Goal: Task Accomplishment & Management: Manage account settings

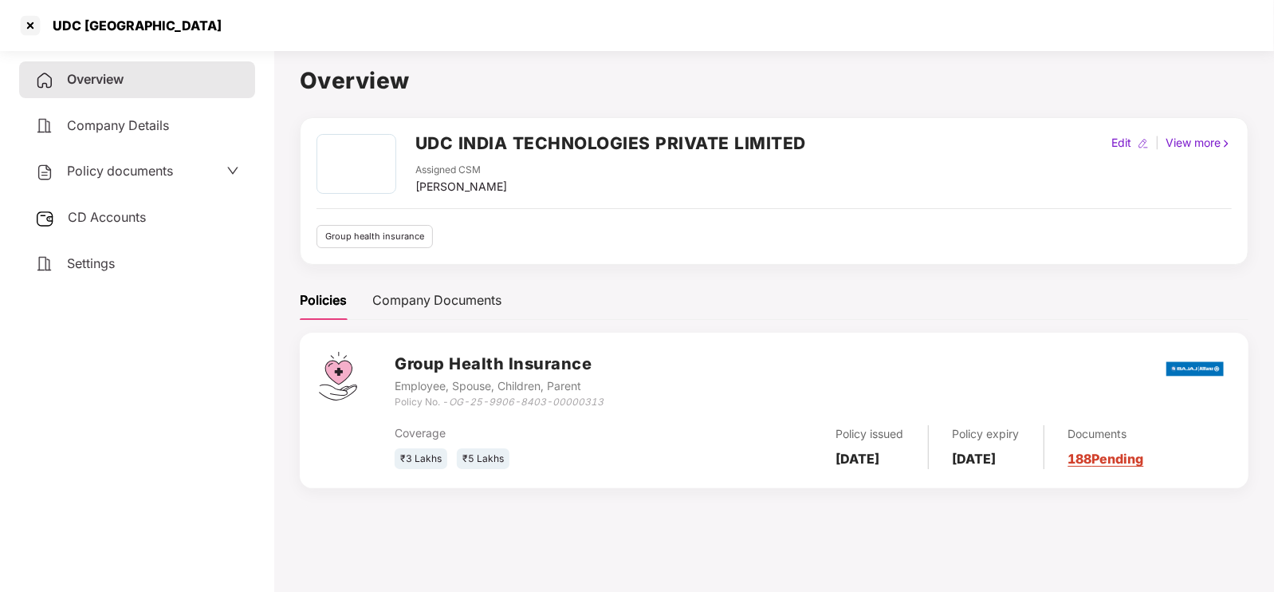
click at [19, 10] on div "UDC [GEOGRAPHIC_DATA]" at bounding box center [637, 25] width 1274 height 51
click at [28, 23] on div at bounding box center [31, 26] width 26 height 26
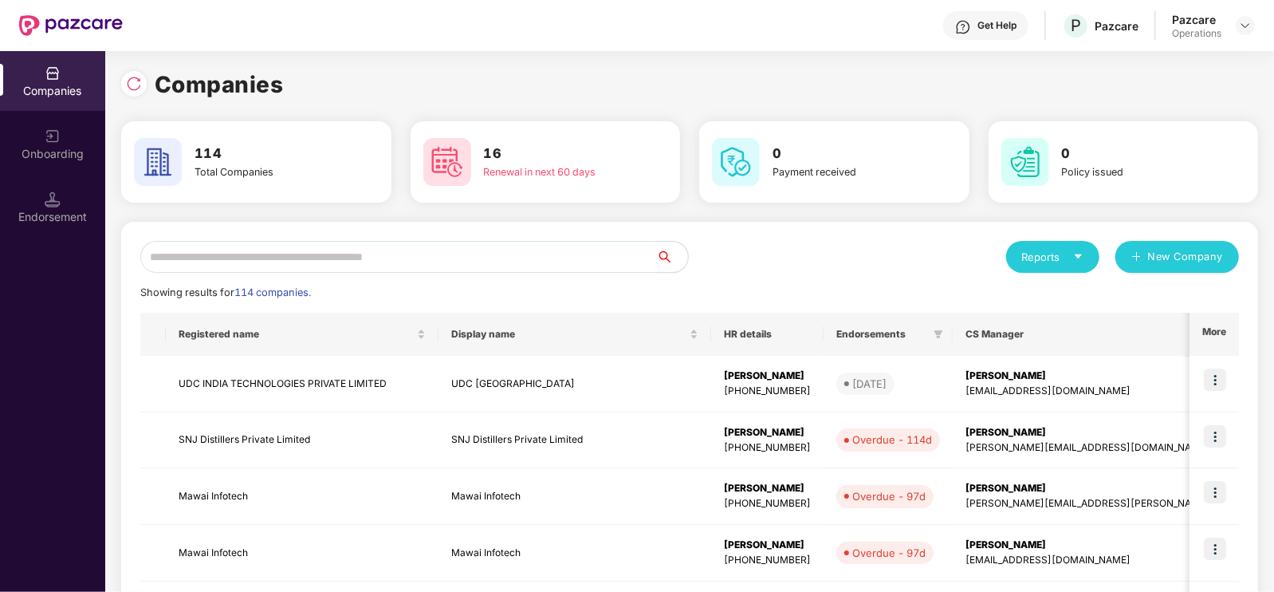
click at [305, 244] on input "text" at bounding box center [398, 257] width 516 height 32
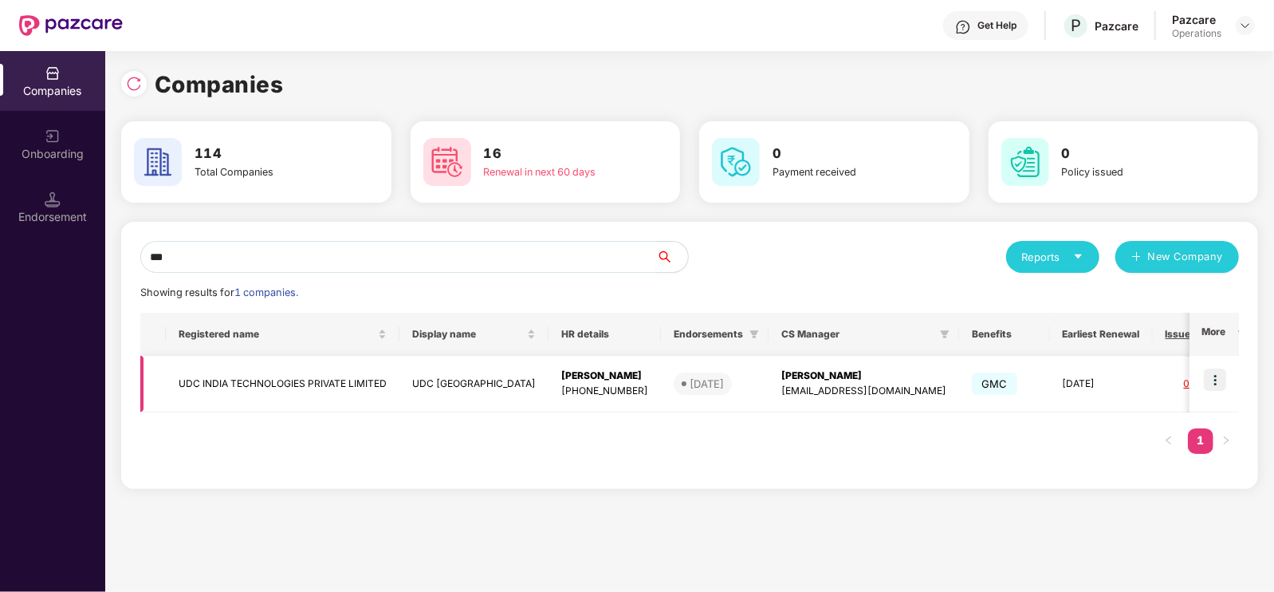
type input "***"
click at [1210, 377] on img at bounding box center [1215, 379] width 22 height 22
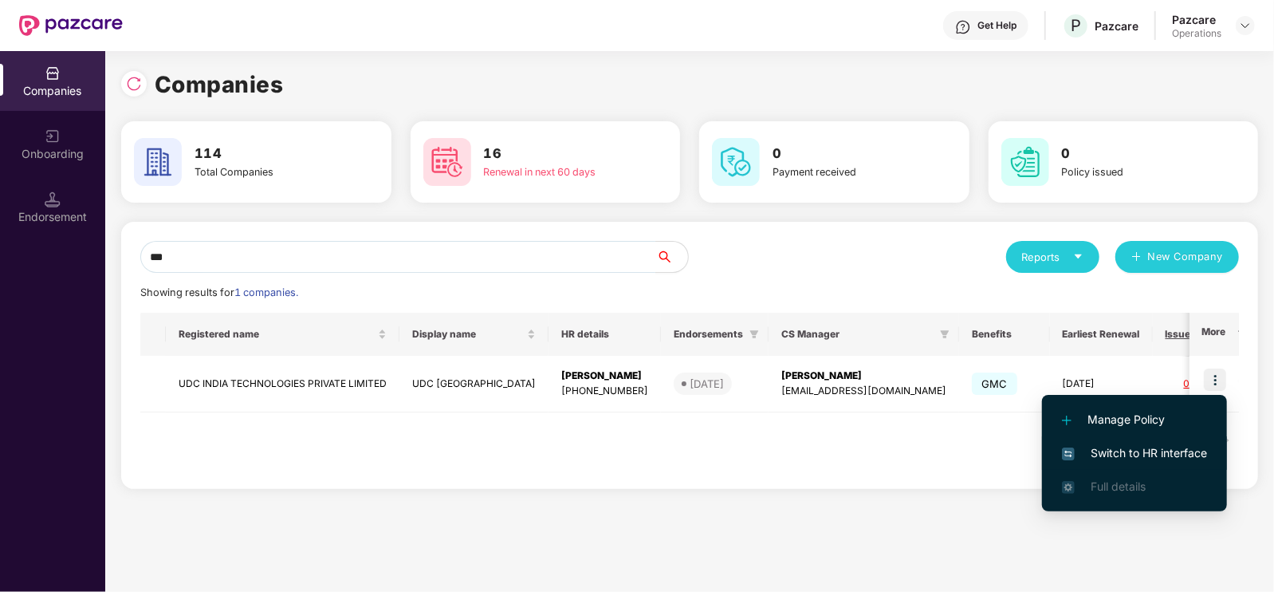
click at [1136, 450] on span "Switch to HR interface" at bounding box center [1134, 453] width 145 height 18
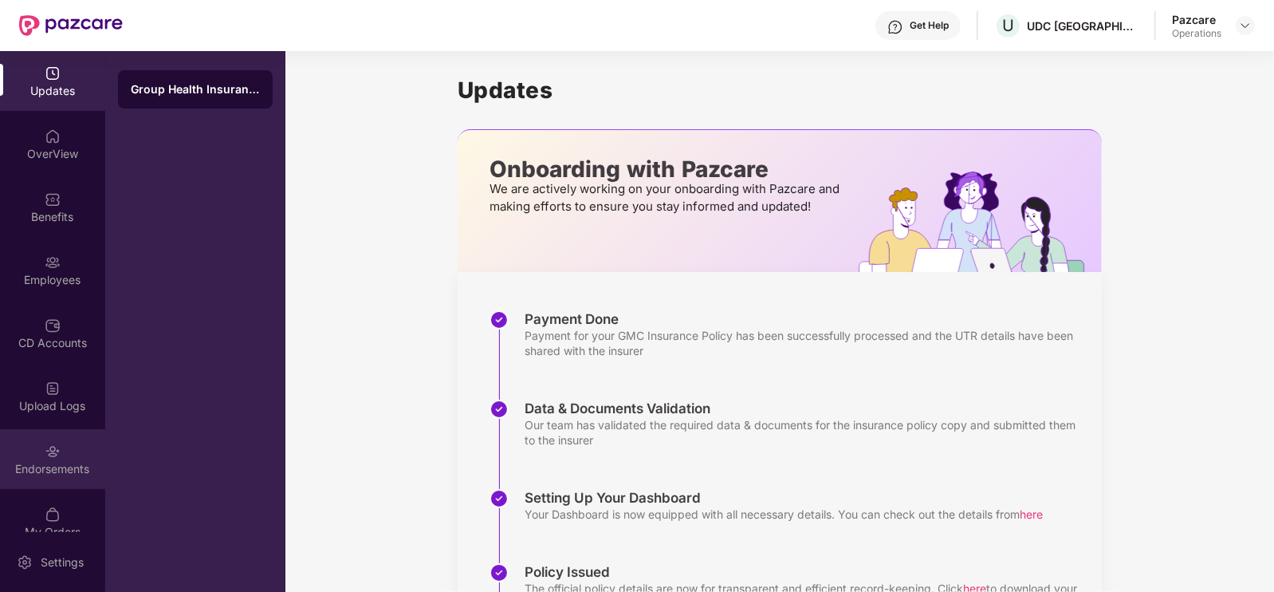
click at [49, 456] on img at bounding box center [53, 451] width 16 height 16
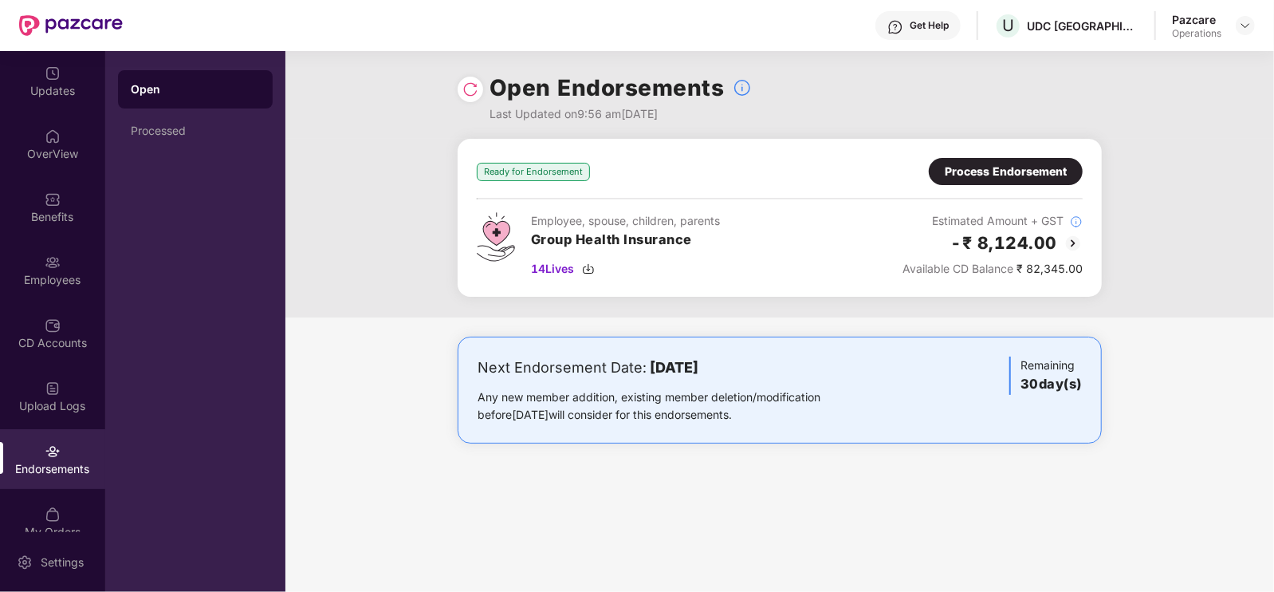
click at [1021, 175] on div "Process Endorsement" at bounding box center [1006, 172] width 122 height 18
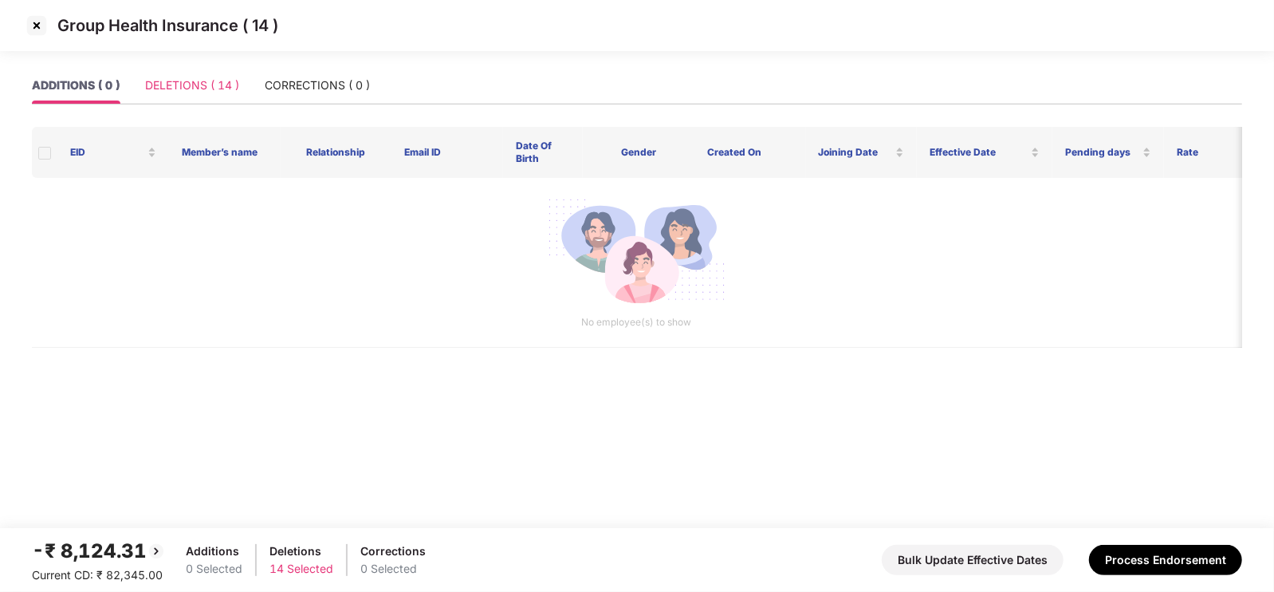
click at [186, 72] on div "DELETIONS ( 14 )" at bounding box center [192, 85] width 94 height 37
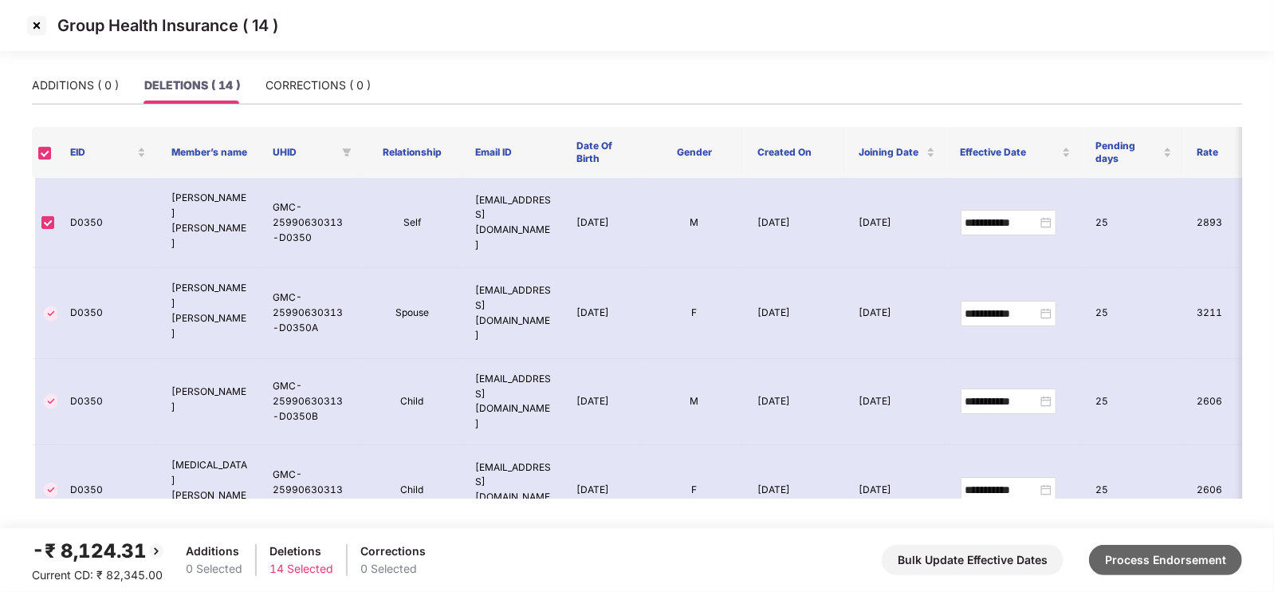
click at [1193, 560] on button "Process Endorsement" at bounding box center [1165, 560] width 153 height 30
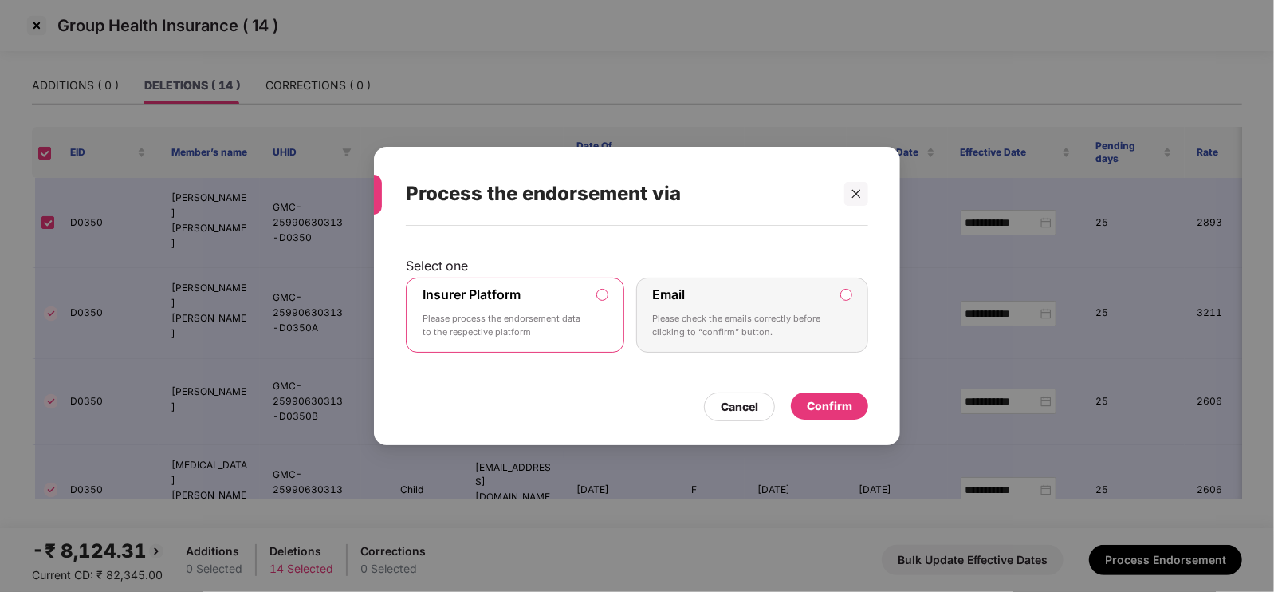
click at [544, 301] on div "Insurer Platform Please process the endorsement data to the respective platform" at bounding box center [504, 314] width 163 height 57
click at [825, 404] on div "Confirm" at bounding box center [829, 406] width 45 height 18
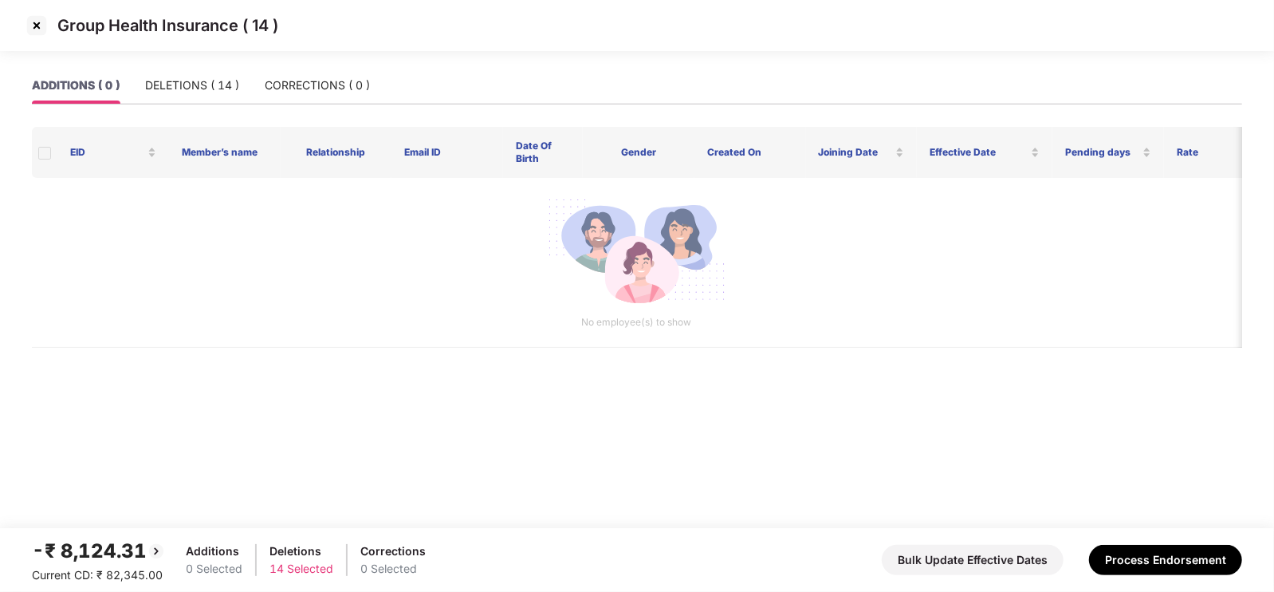
click at [37, 26] on img at bounding box center [37, 26] width 26 height 26
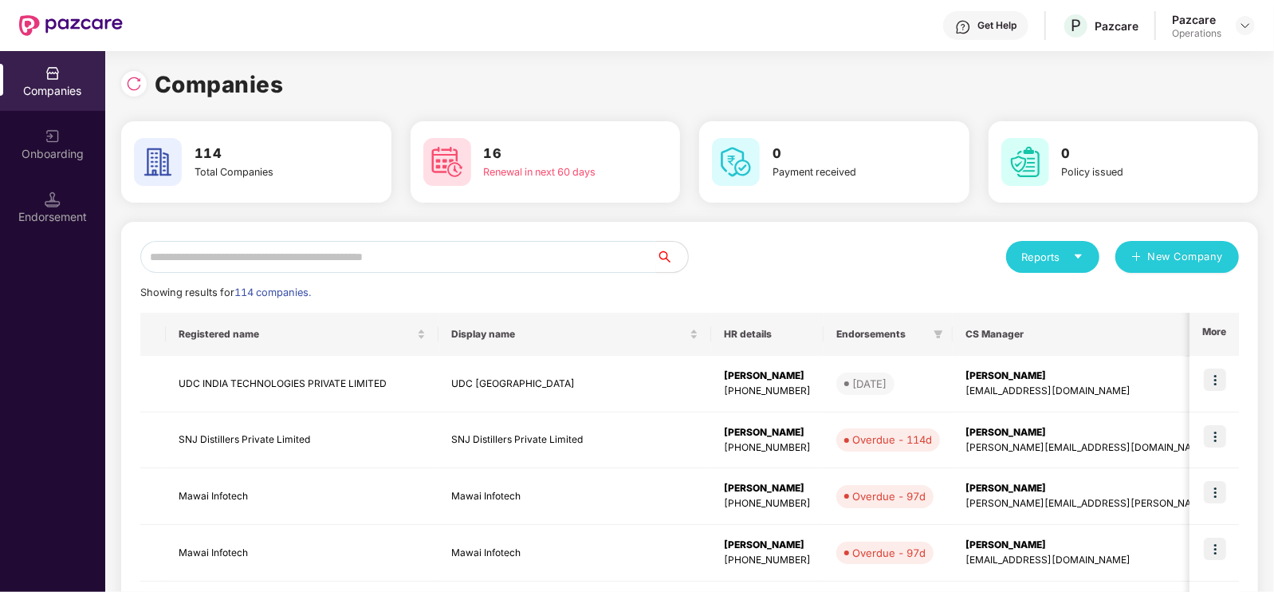
click at [288, 268] on input "text" at bounding box center [398, 257] width 516 height 32
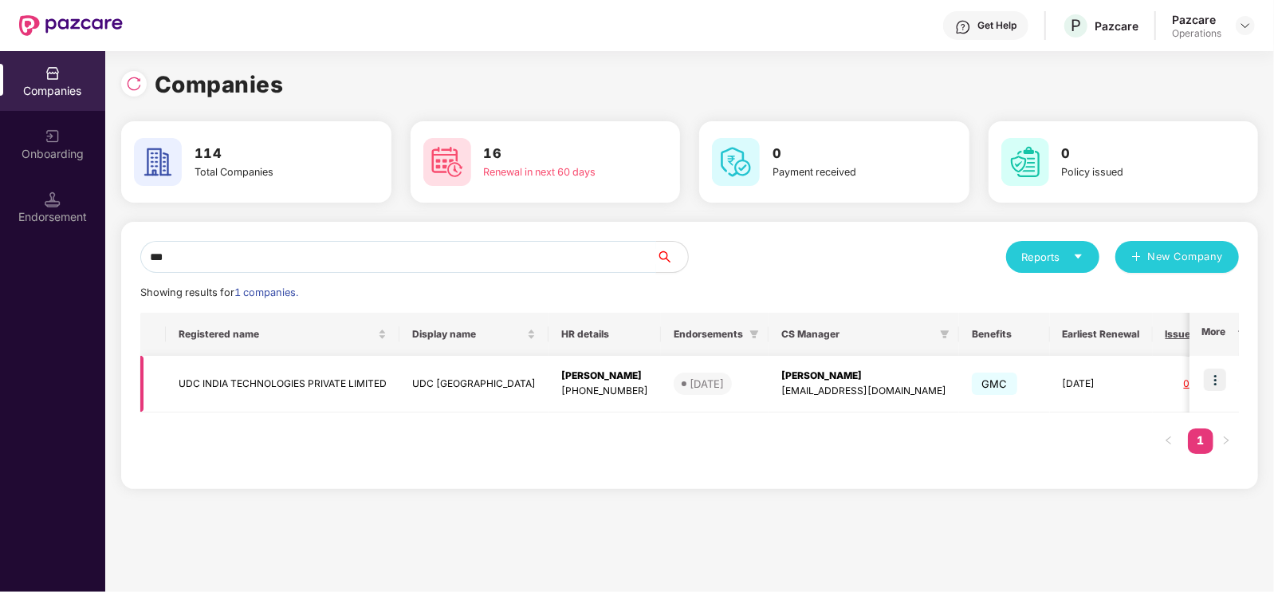
type input "***"
click at [246, 372] on td "UDC INDIA TECHNOLOGIES PRIVATE LIMITED" at bounding box center [283, 384] width 234 height 57
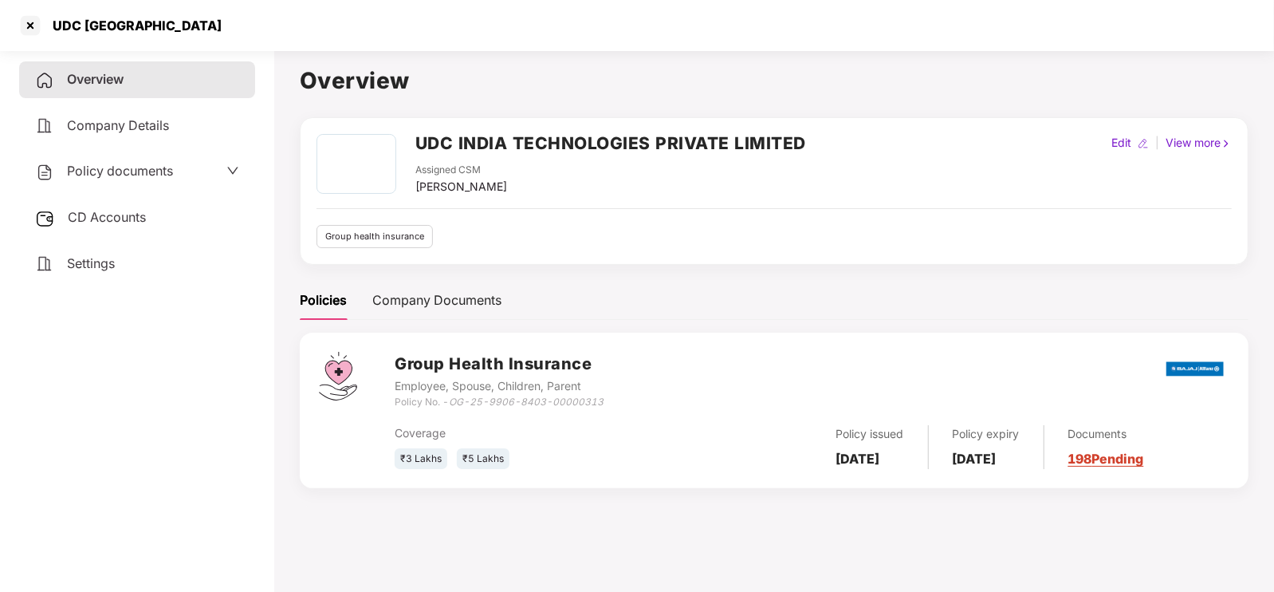
click at [97, 222] on span "CD Accounts" at bounding box center [107, 217] width 78 height 16
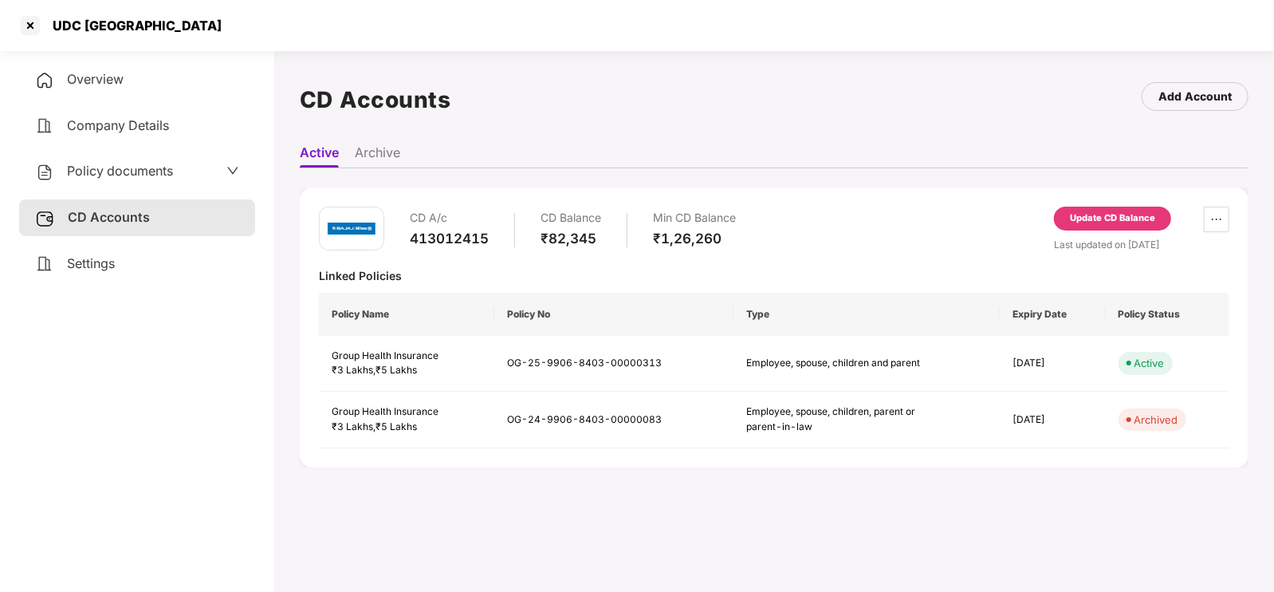
click at [1080, 218] on div "Update CD Balance" at bounding box center [1112, 218] width 85 height 14
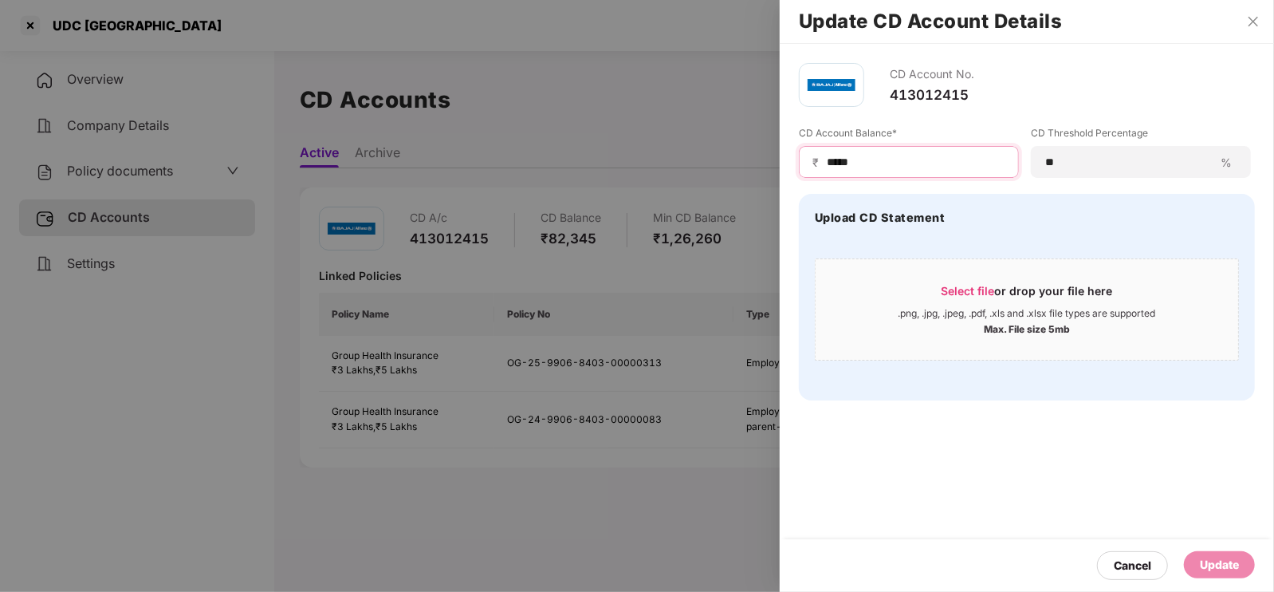
drag, startPoint x: 877, startPoint y: 157, endPoint x: 781, endPoint y: 151, distance: 95.8
click at [781, 151] on div "CD Account No. 413012415 CD Account Balance* ₹ ***** CD Threshold Percentage **…" at bounding box center [1027, 232] width 494 height 376
click at [1245, 22] on button "Close" at bounding box center [1253, 21] width 22 height 14
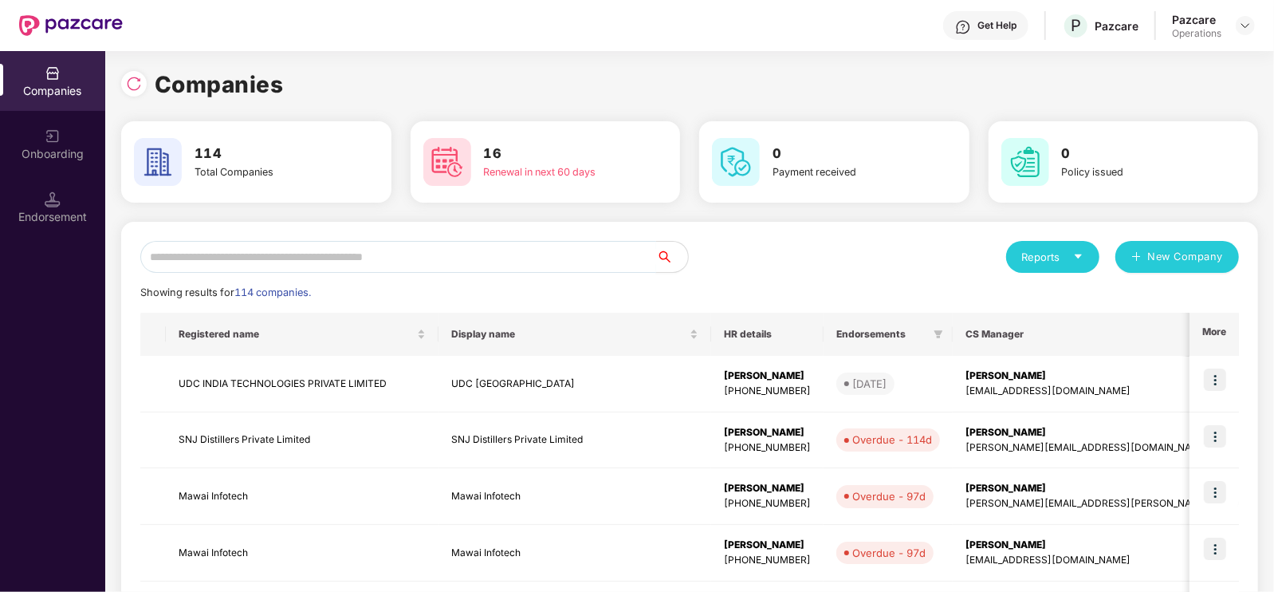
click at [305, 258] on input "text" at bounding box center [398, 257] width 516 height 32
paste input "**********"
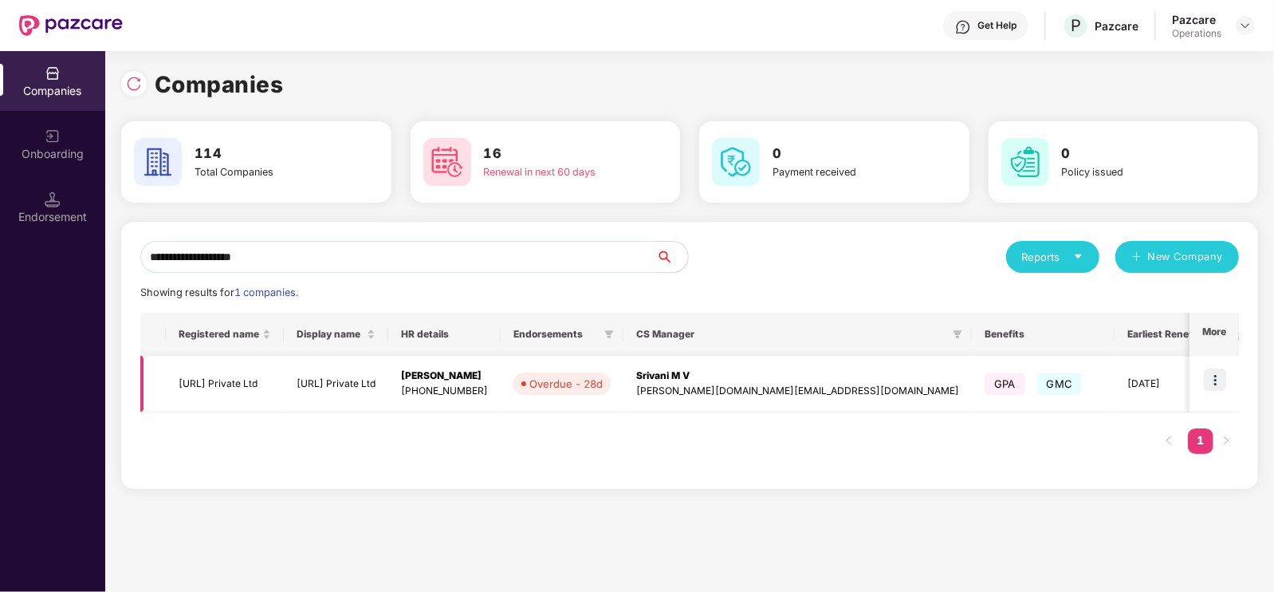
type input "**********"
click at [212, 395] on td "[URL] Private Ltd" at bounding box center [225, 384] width 118 height 57
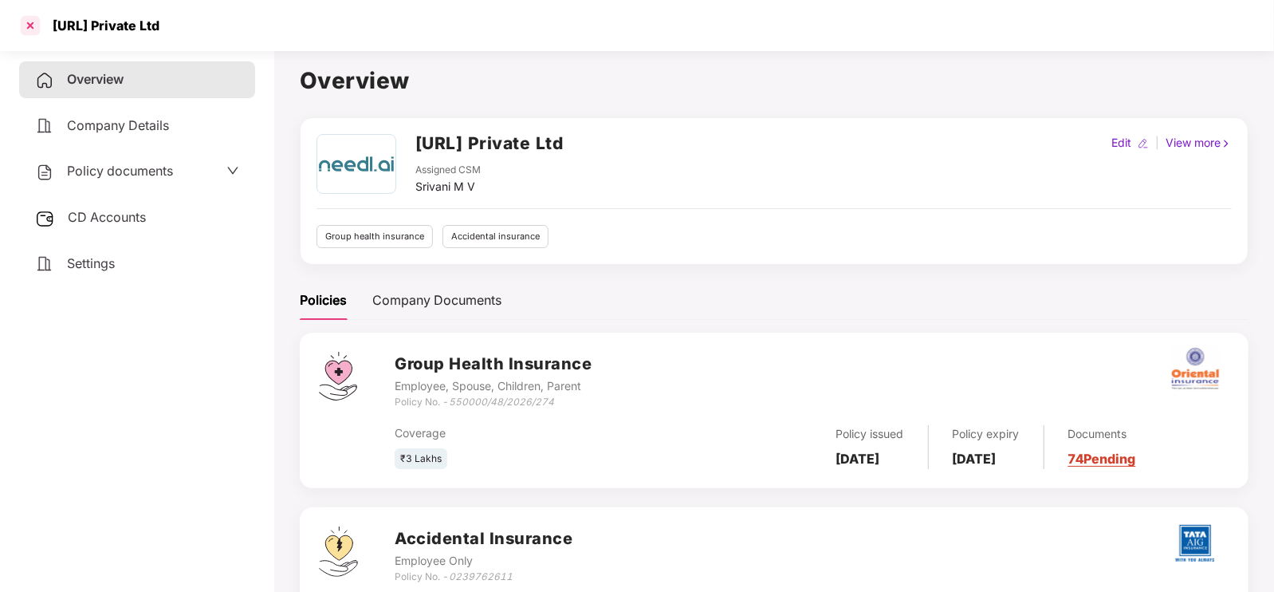
click at [32, 21] on div at bounding box center [31, 26] width 26 height 26
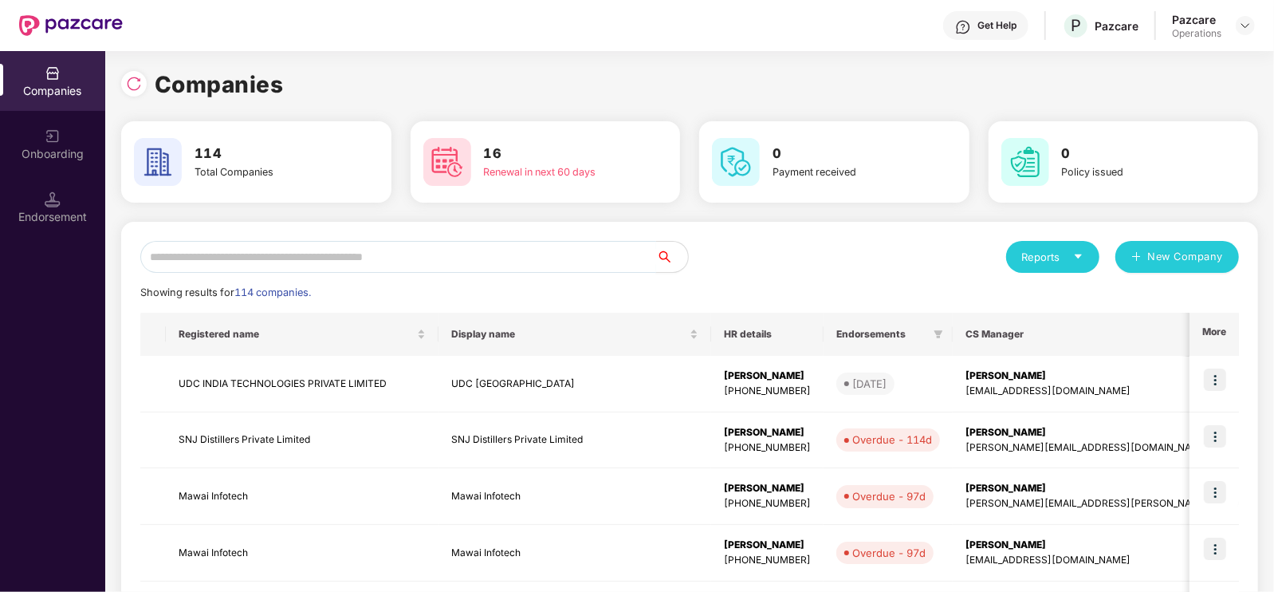
click at [310, 253] on input "text" at bounding box center [398, 257] width 516 height 32
paste input "**********"
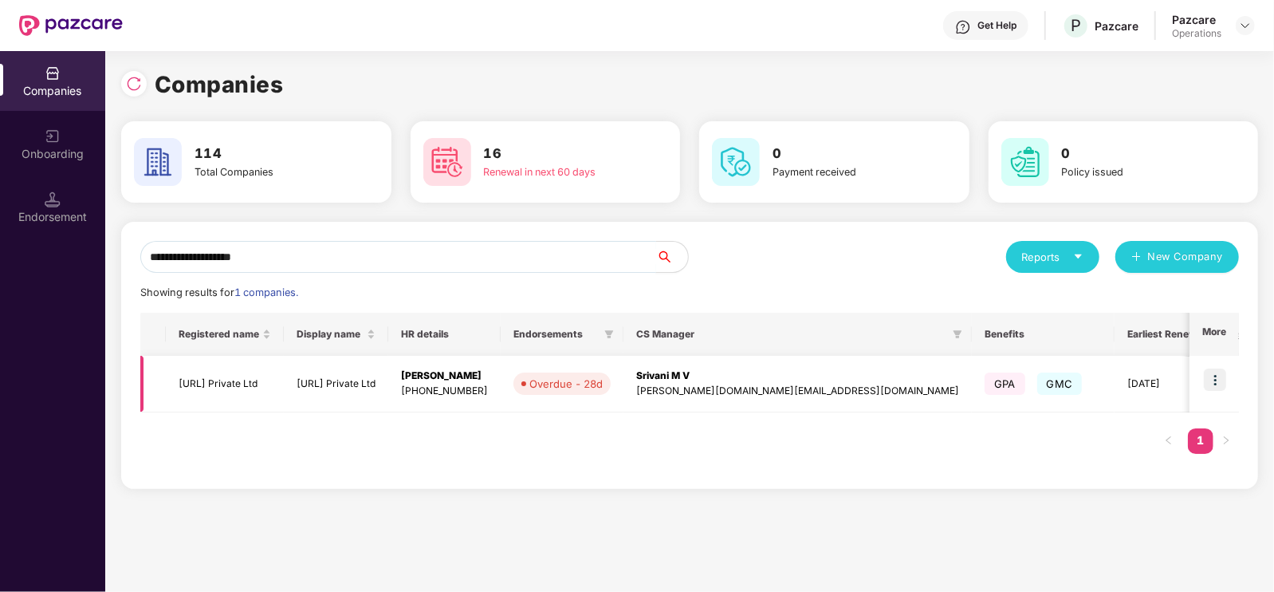
type input "**********"
click at [1215, 376] on img at bounding box center [1215, 379] width 22 height 22
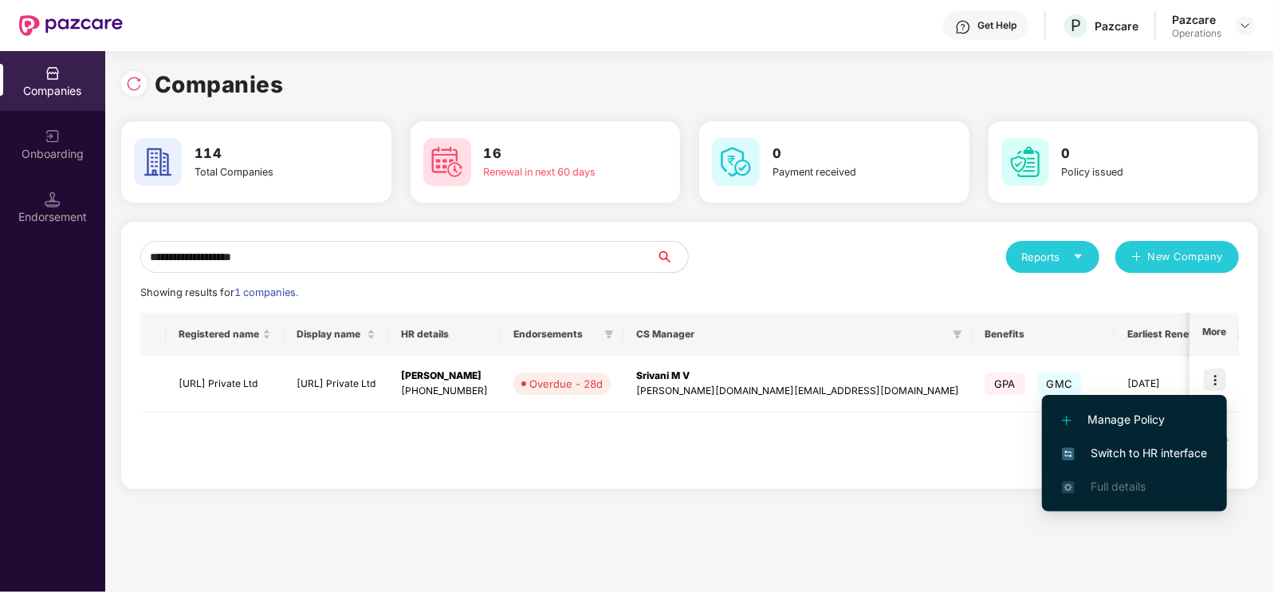
click at [1162, 450] on span "Switch to HR interface" at bounding box center [1134, 453] width 145 height 18
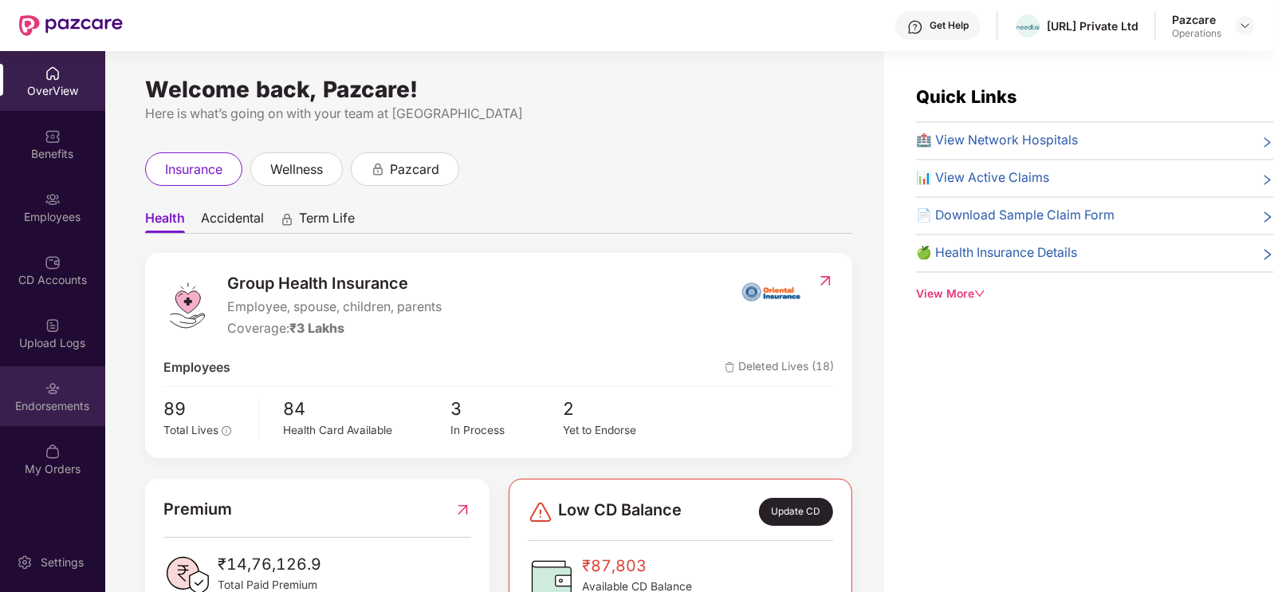
click at [44, 398] on div "Endorsements" at bounding box center [52, 406] width 105 height 16
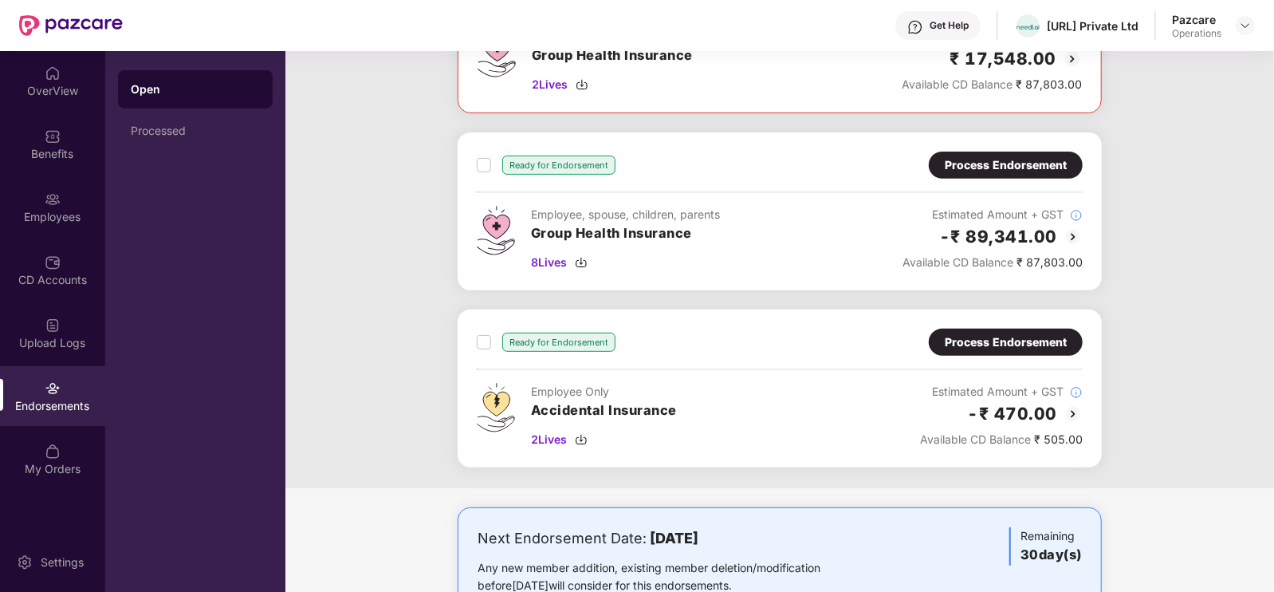
scroll to position [365, 0]
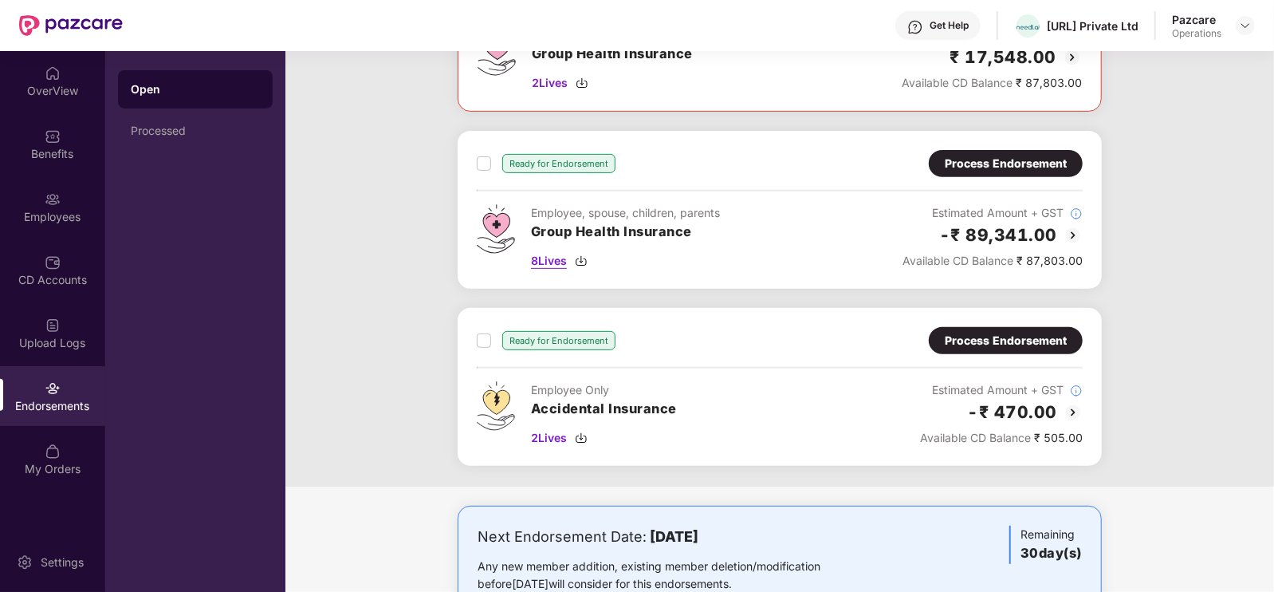
click at [546, 257] on span "8 Lives" at bounding box center [549, 261] width 36 height 18
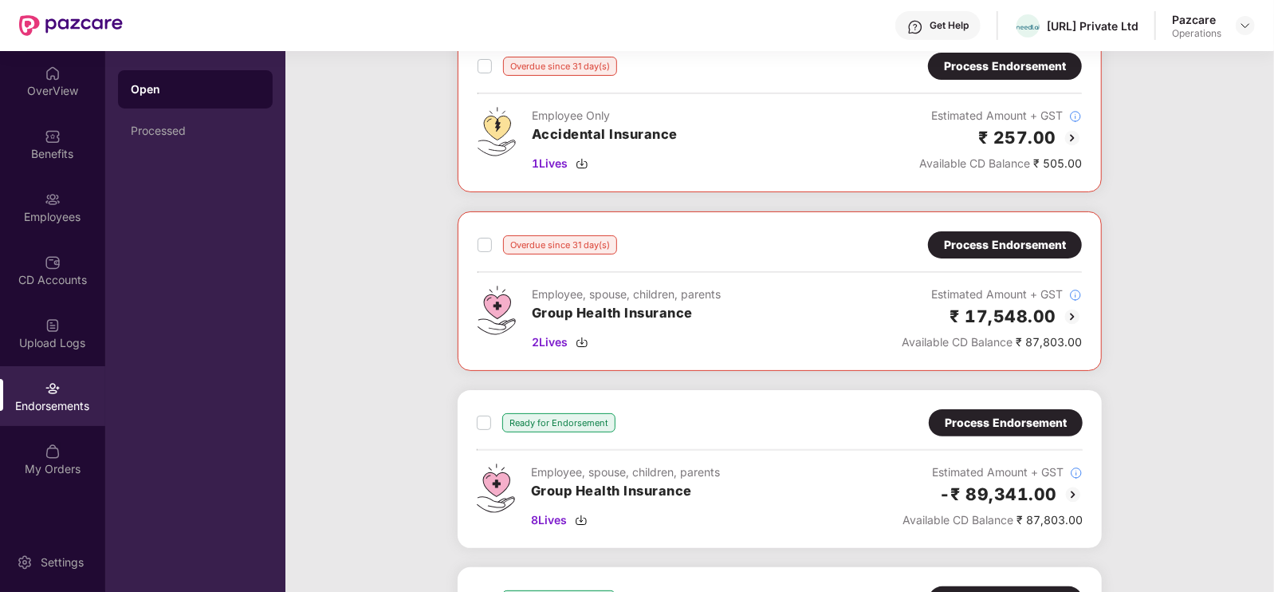
scroll to position [0, 0]
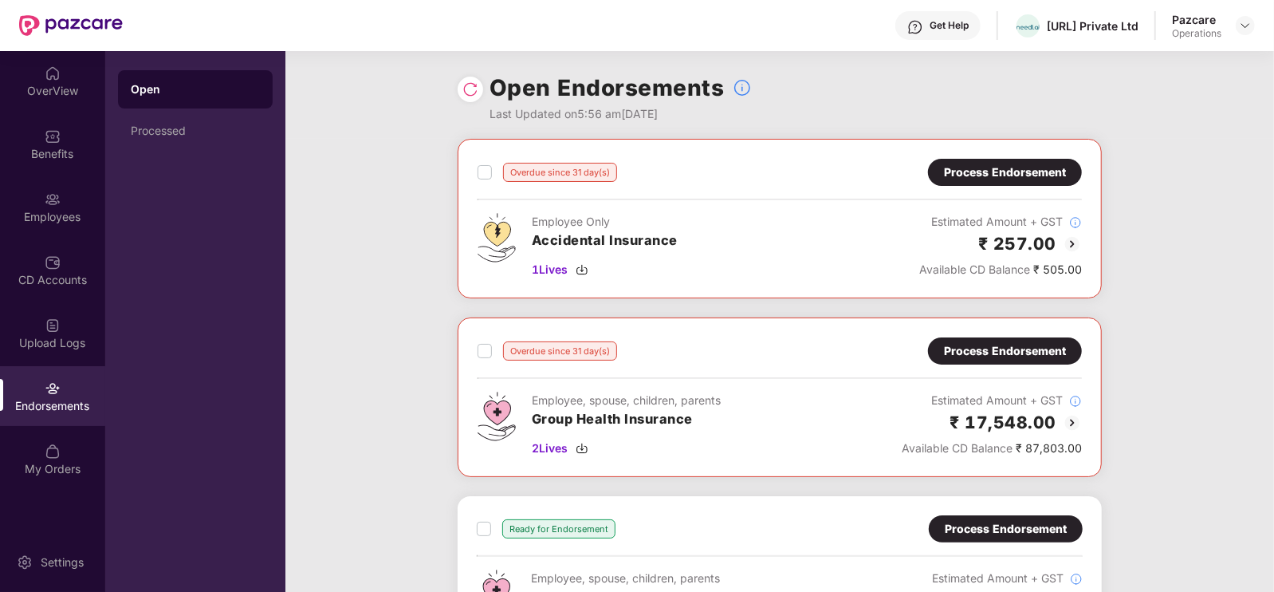
click at [1009, 340] on div "Process Endorsement" at bounding box center [1005, 350] width 154 height 27
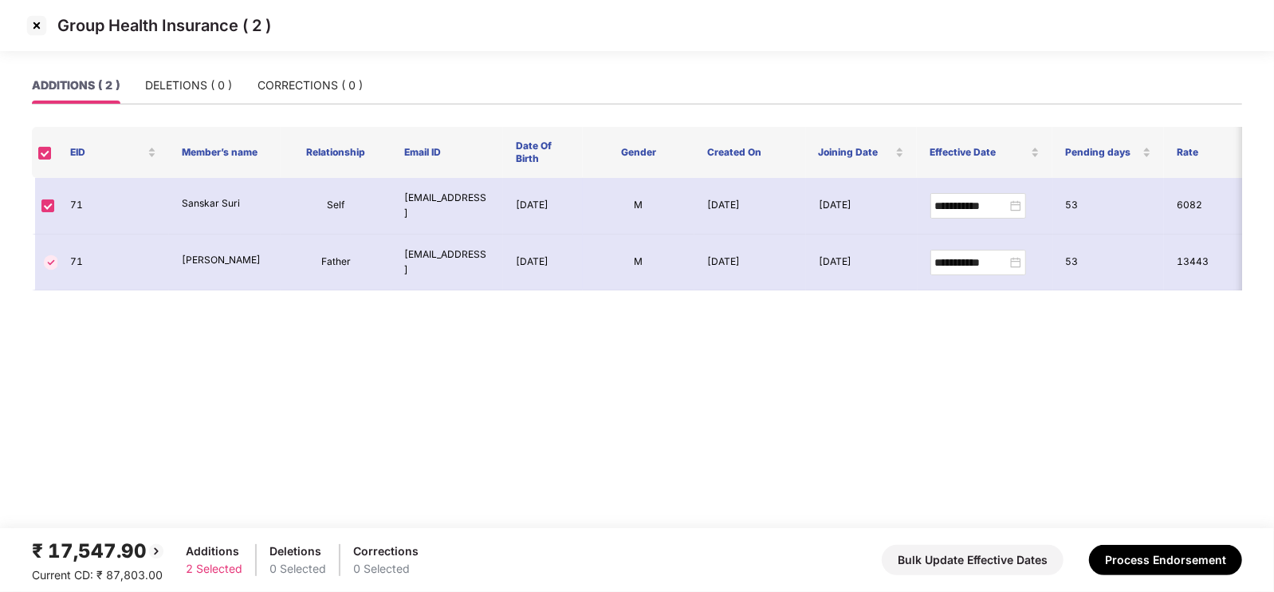
click at [44, 27] on img at bounding box center [37, 26] width 26 height 26
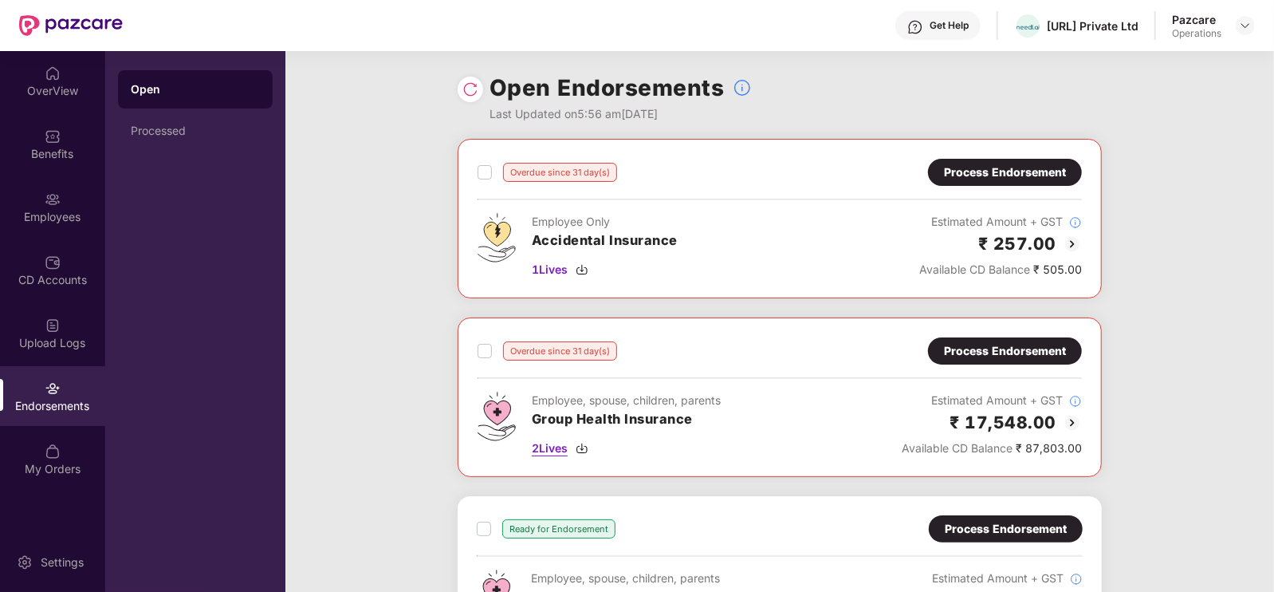
click at [545, 454] on span "2 Lives" at bounding box center [550, 448] width 36 height 18
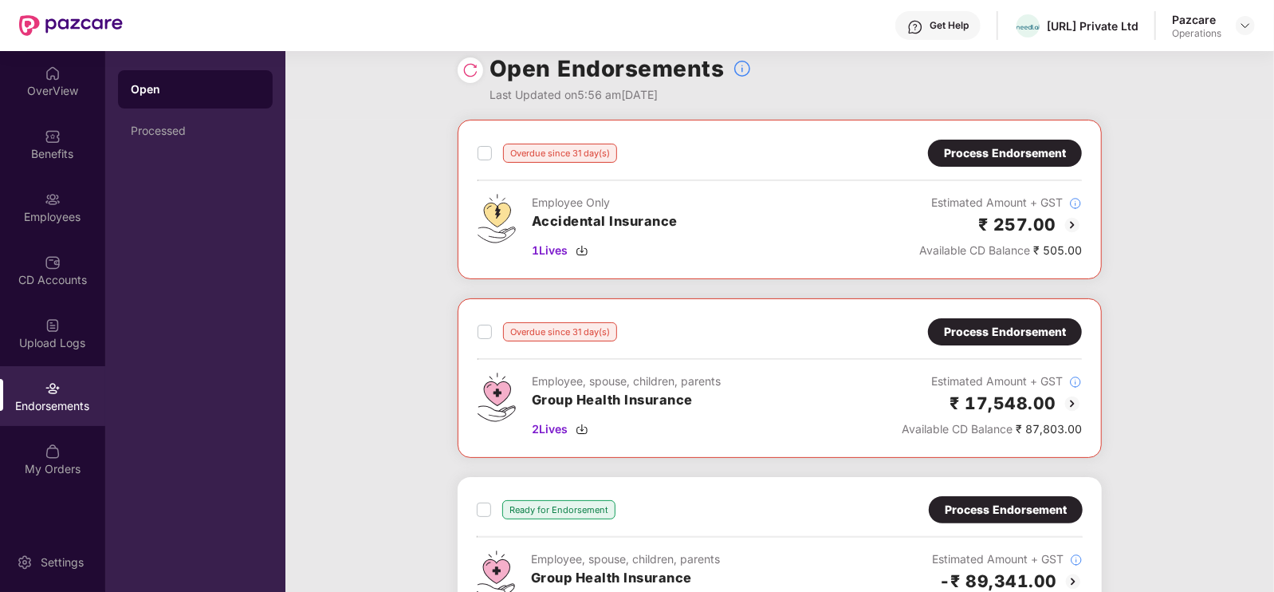
scroll to position [10, 0]
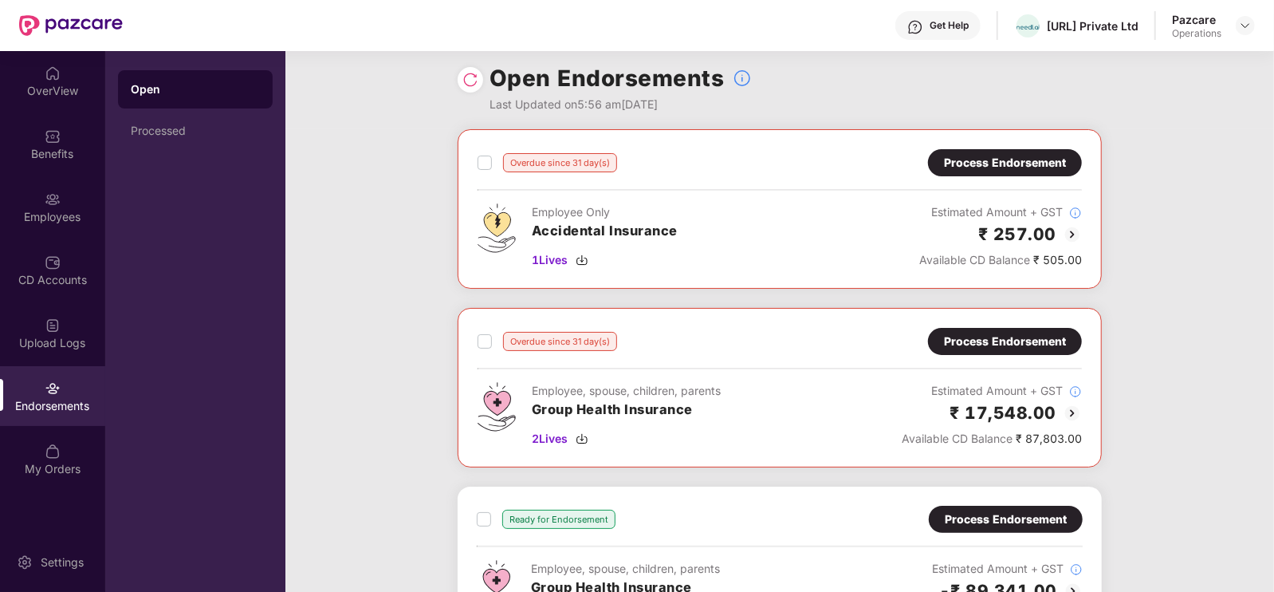
click at [978, 343] on div "Process Endorsement" at bounding box center [1005, 341] width 122 height 18
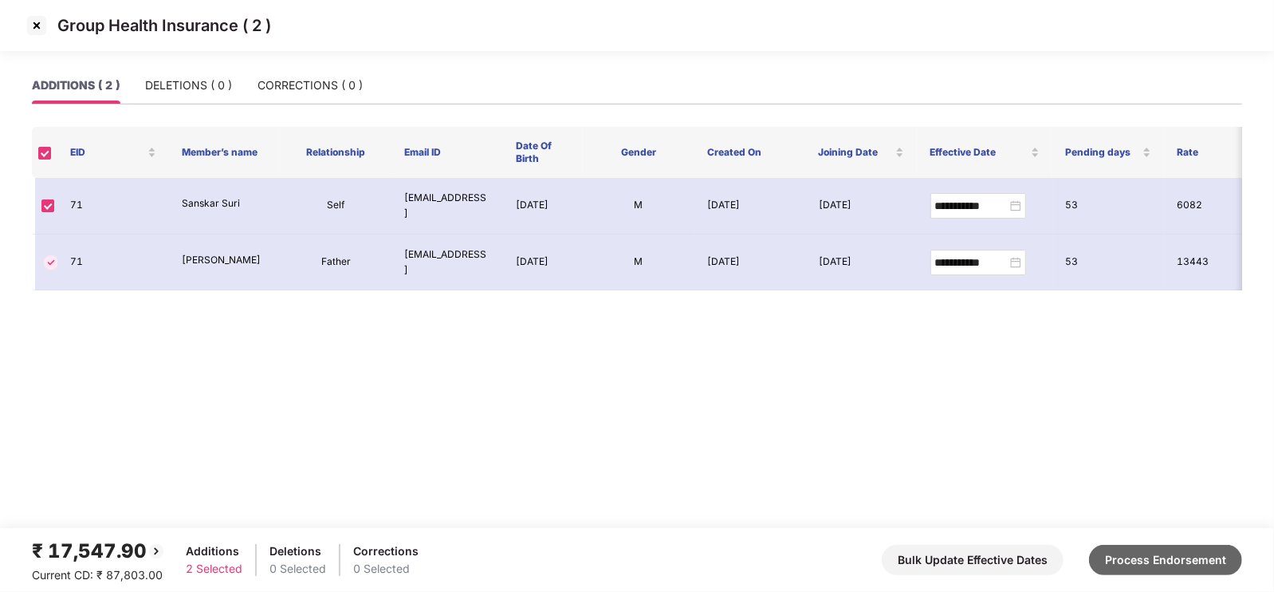
click at [1168, 564] on button "Process Endorsement" at bounding box center [1165, 560] width 153 height 30
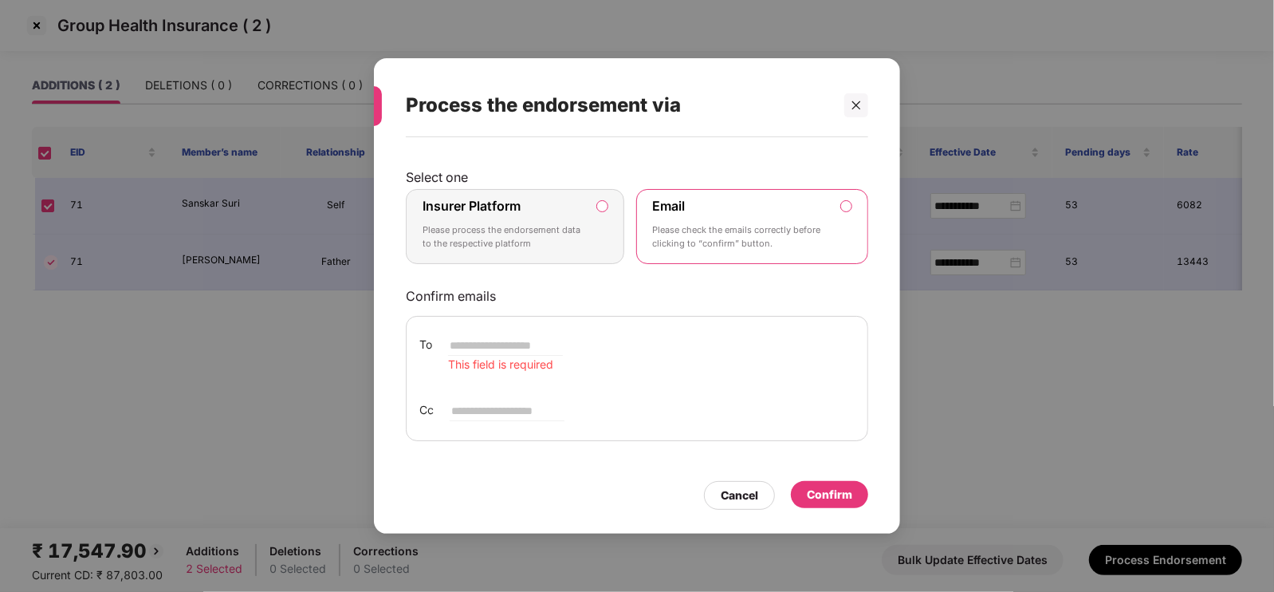
click at [730, 226] on p "Please check the emails correctly before clicking to “confirm” button." at bounding box center [741, 237] width 177 height 28
drag, startPoint x: 845, startPoint y: 489, endPoint x: 882, endPoint y: 379, distance: 116.0
click at [882, 379] on div "Select one Insurer Platform Please process the endorsement data to the respecti…" at bounding box center [637, 327] width 526 height 380
click at [848, 110] on div at bounding box center [856, 105] width 24 height 24
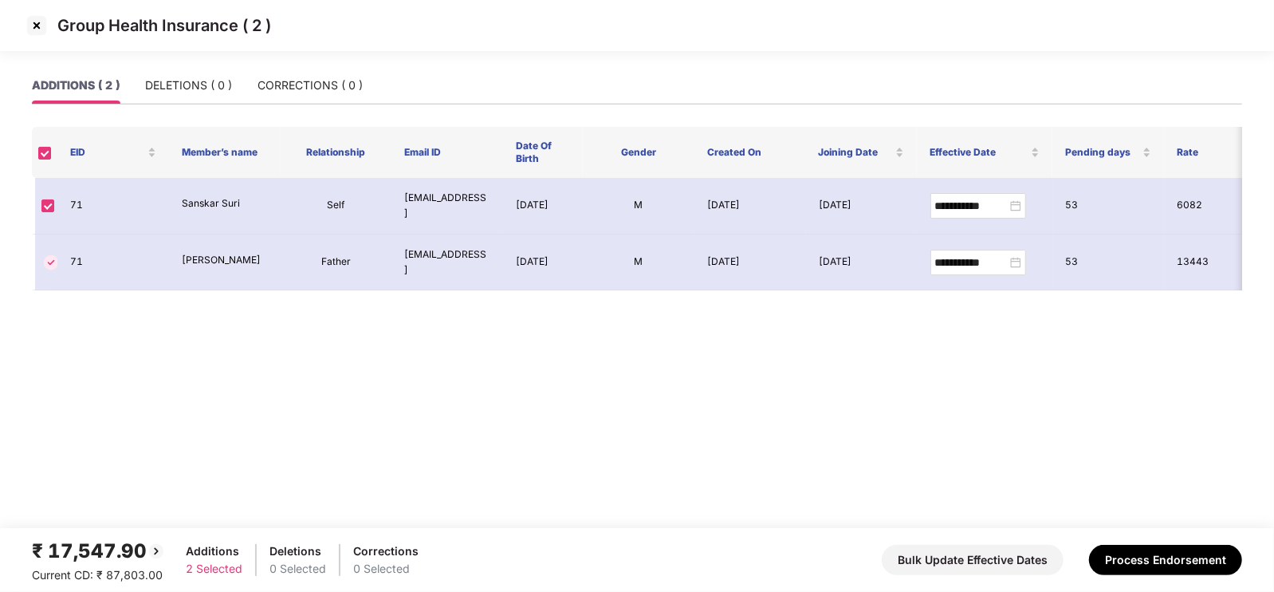
click at [38, 26] on img at bounding box center [37, 26] width 26 height 26
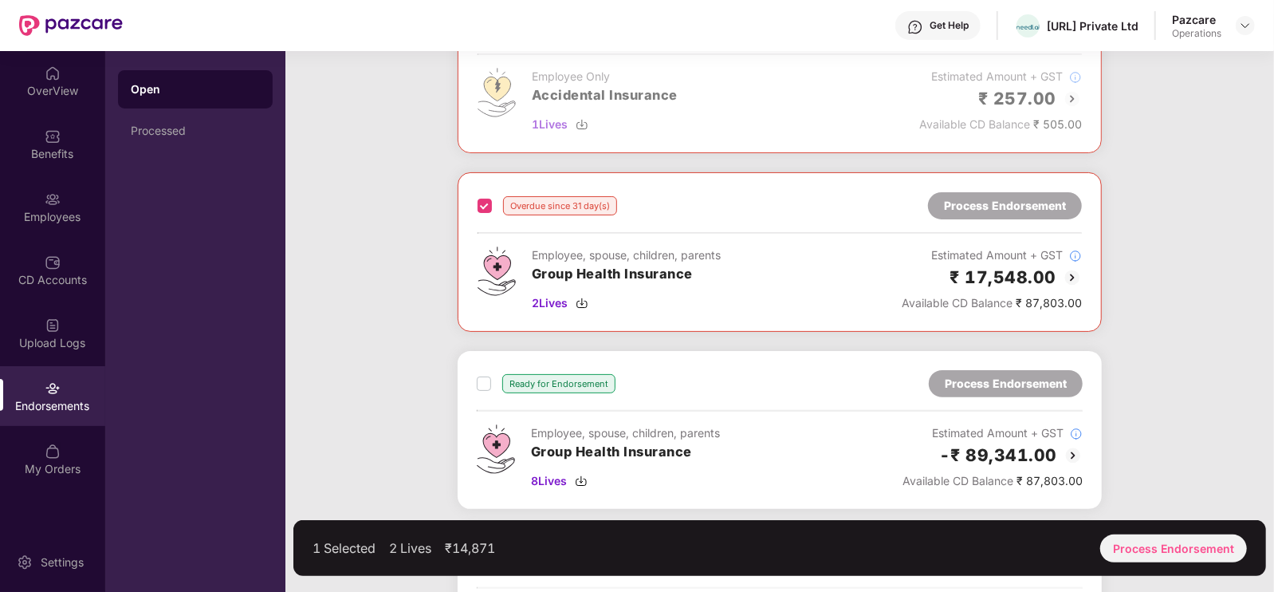
scroll to position [175, 0]
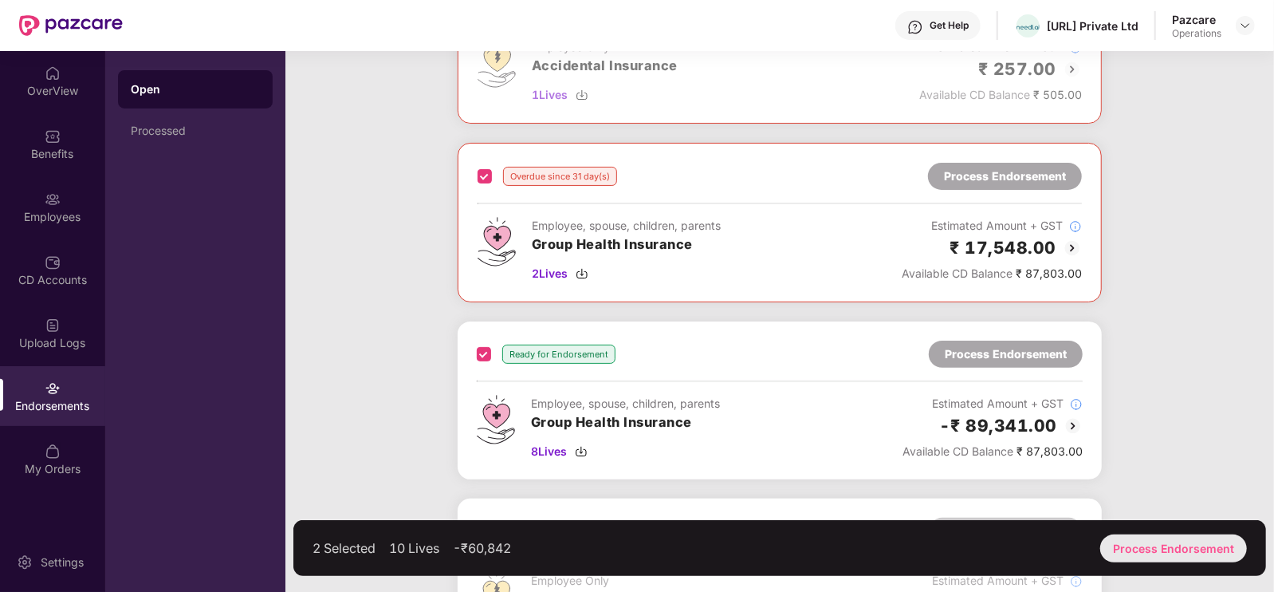
click at [1190, 547] on div "Process Endorsement" at bounding box center [1173, 548] width 147 height 28
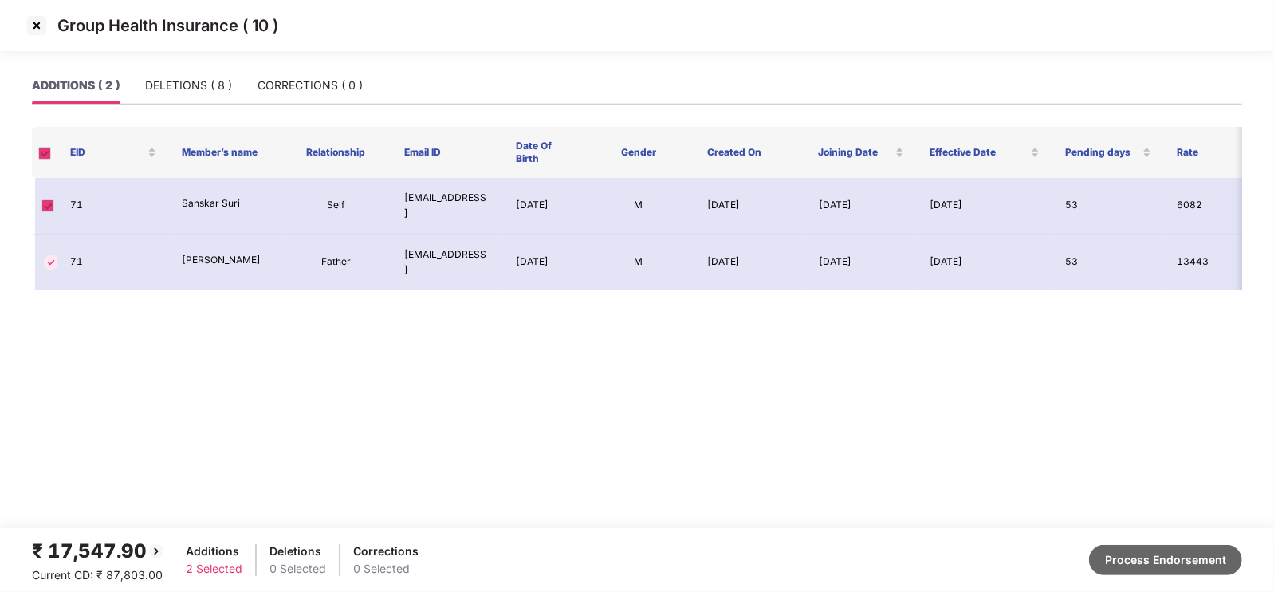
click at [1122, 560] on button "Process Endorsement" at bounding box center [1165, 560] width 153 height 30
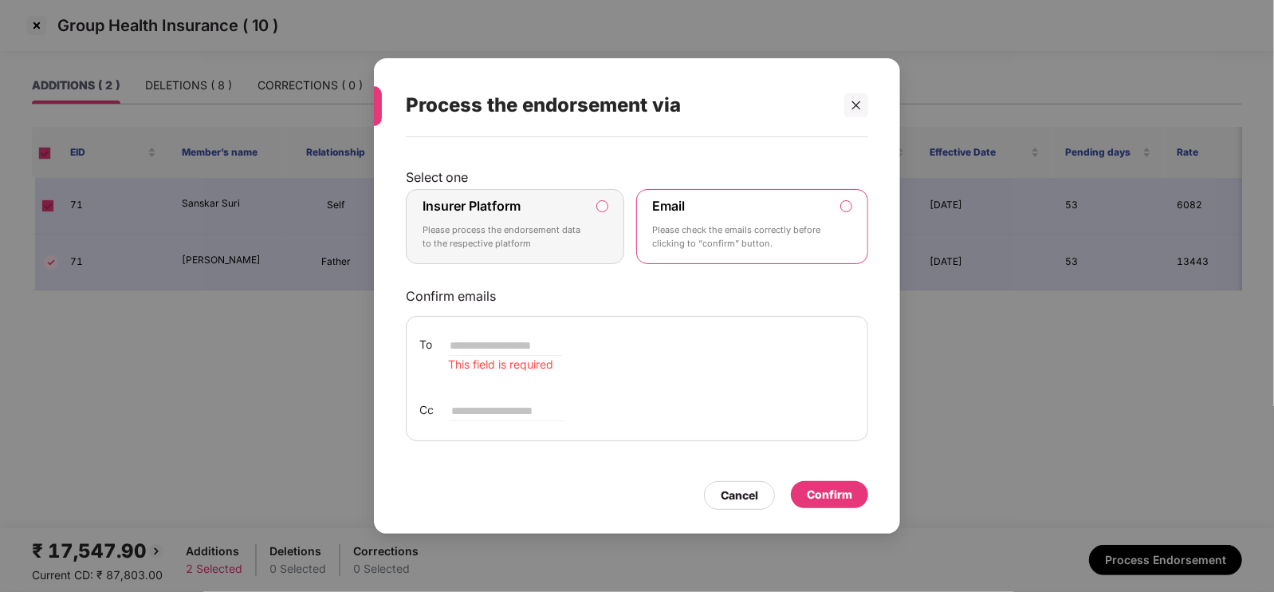
click at [538, 242] on p "Please process the endorsement data to the respective platform" at bounding box center [504, 237] width 163 height 28
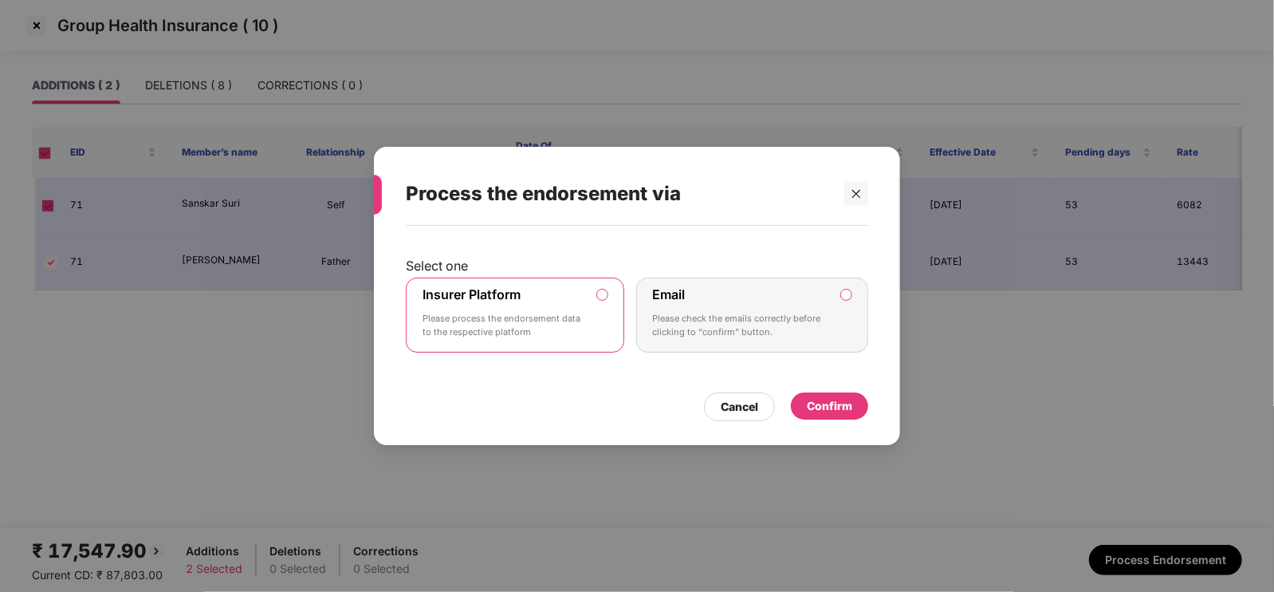
click at [820, 404] on div "Confirm" at bounding box center [829, 406] width 45 height 18
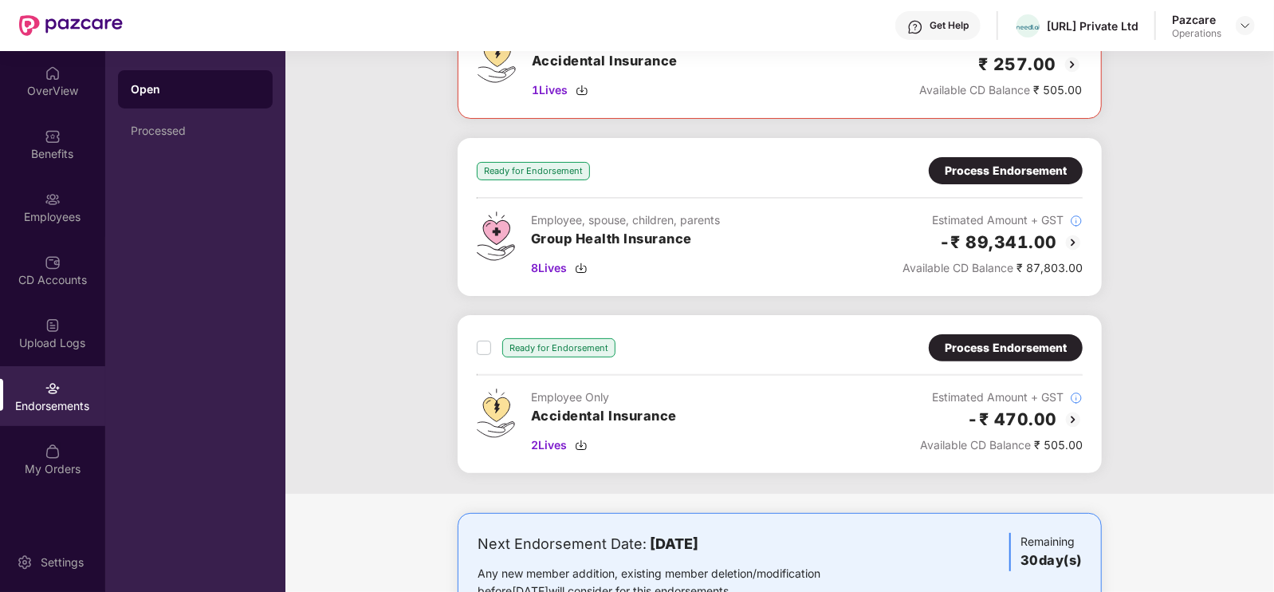
scroll to position [170, 0]
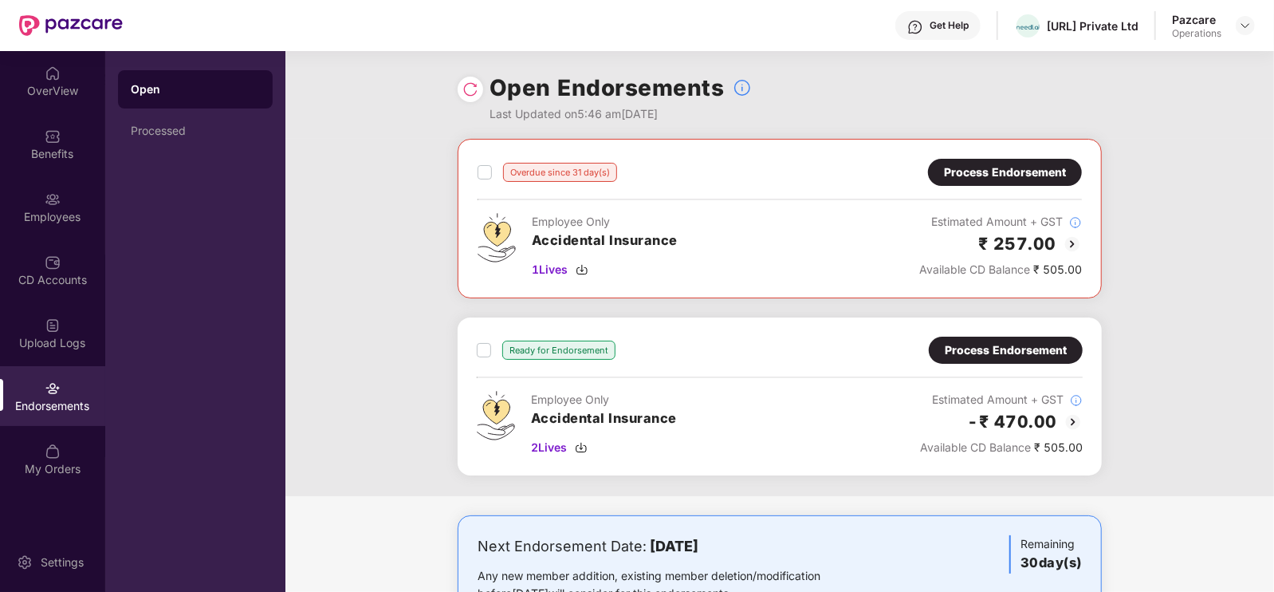
click at [1009, 175] on div "Process Endorsement" at bounding box center [1005, 172] width 122 height 18
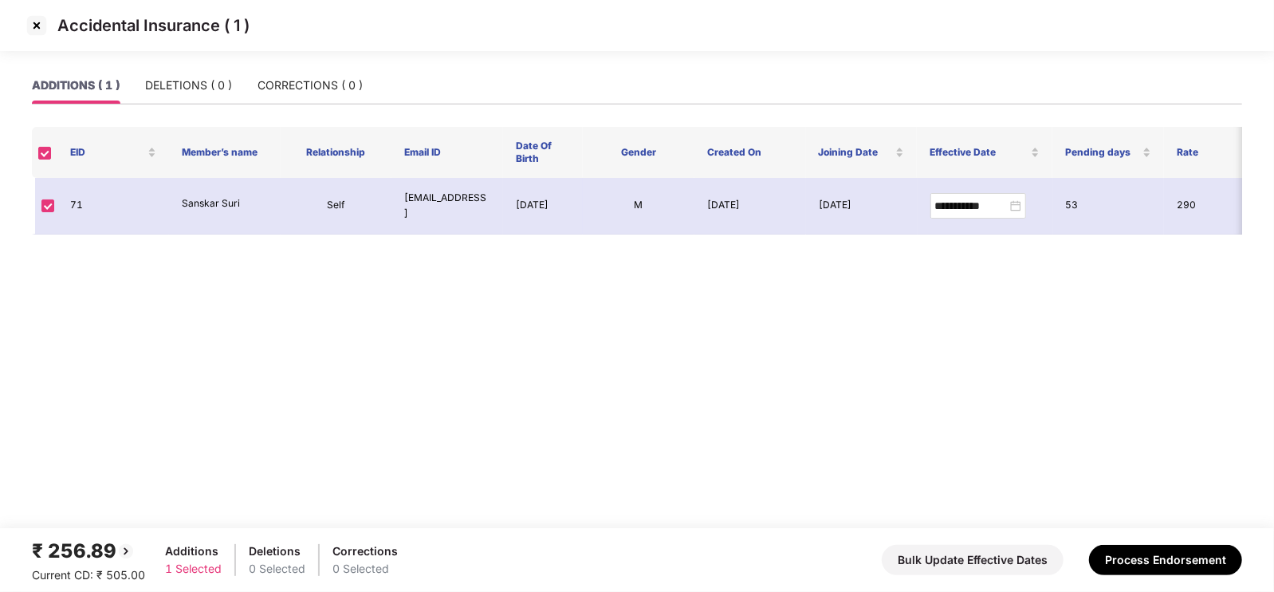
click at [40, 26] on img at bounding box center [37, 26] width 26 height 26
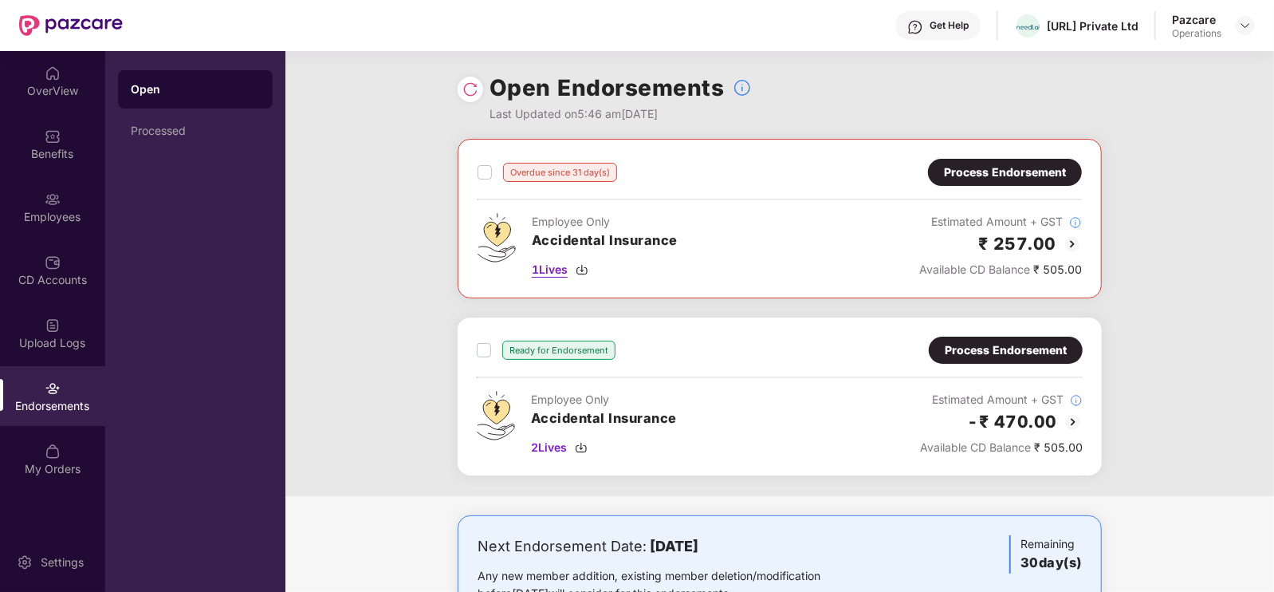
click at [557, 273] on span "1 Lives" at bounding box center [550, 270] width 36 height 18
click at [554, 439] on span "2 Lives" at bounding box center [549, 448] width 36 height 18
click at [33, 269] on div "CD Accounts" at bounding box center [52, 270] width 105 height 60
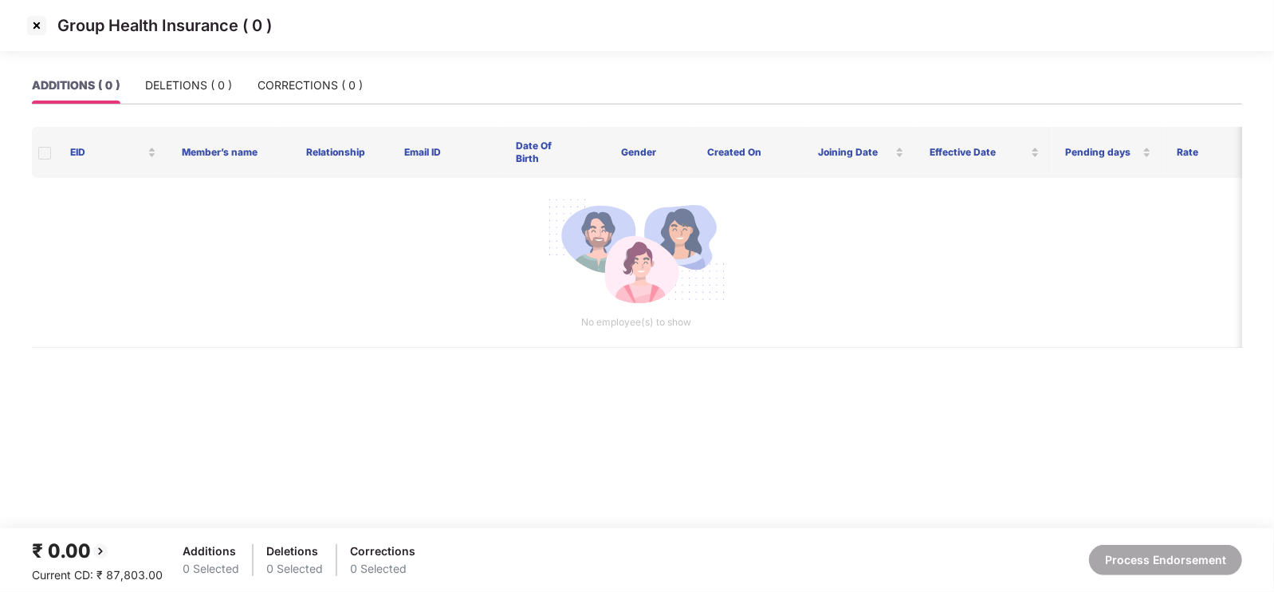
click at [37, 23] on img at bounding box center [37, 26] width 26 height 26
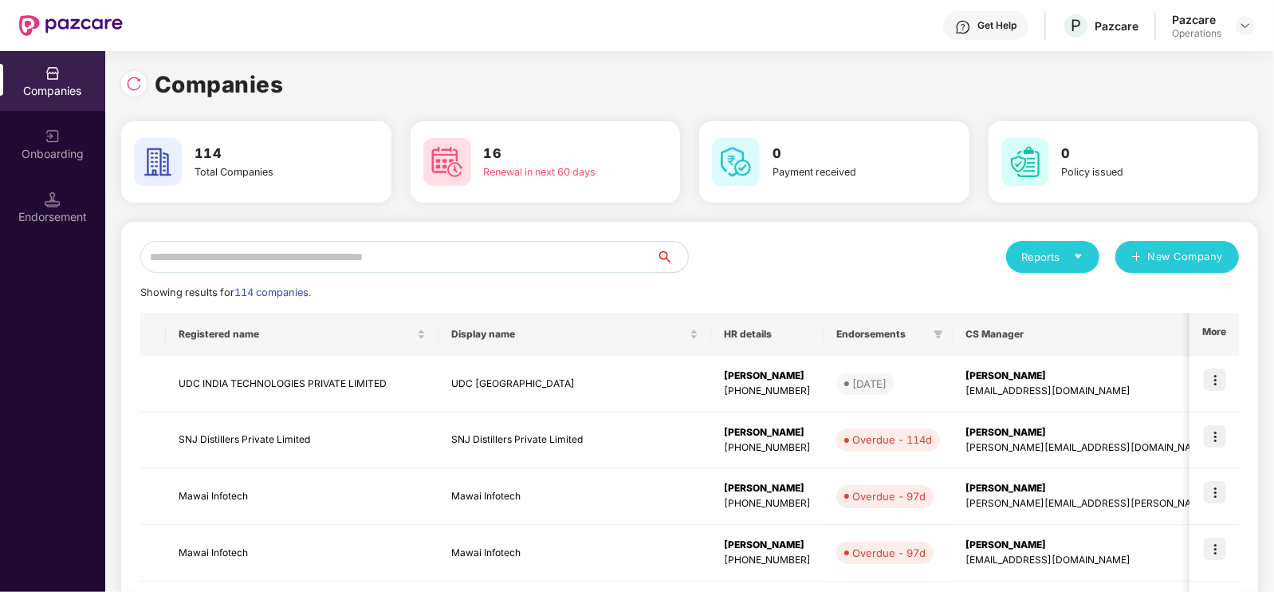
click at [378, 254] on input "text" at bounding box center [398, 257] width 516 height 32
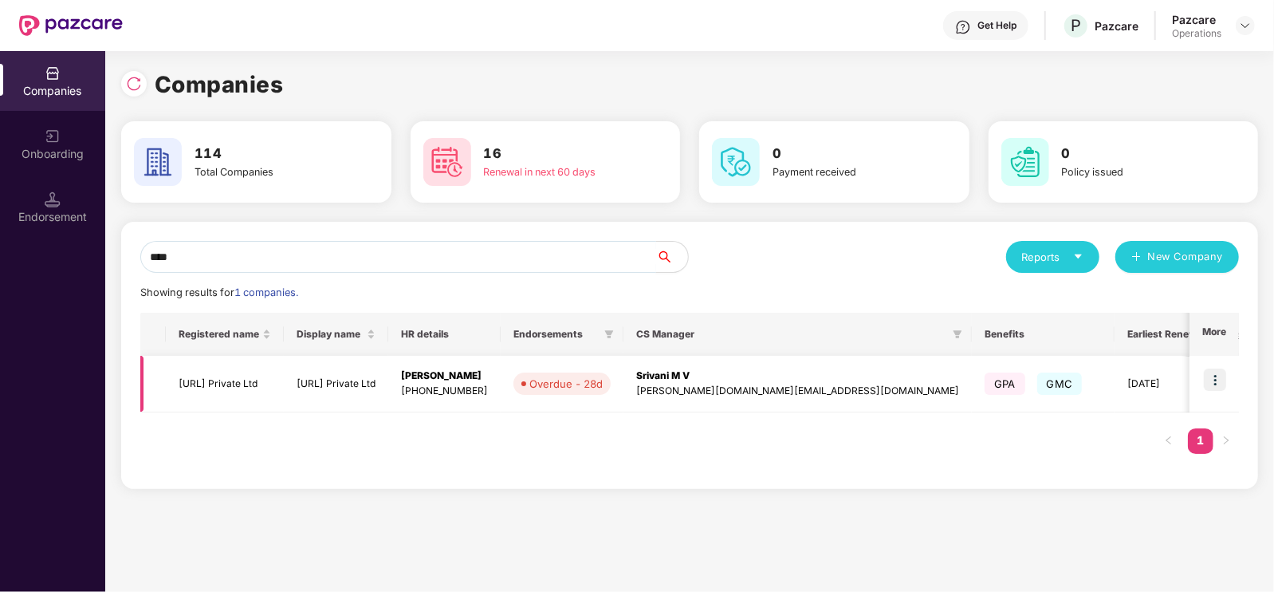
type input "****"
click at [230, 378] on td "[URL] Private Ltd" at bounding box center [225, 384] width 118 height 57
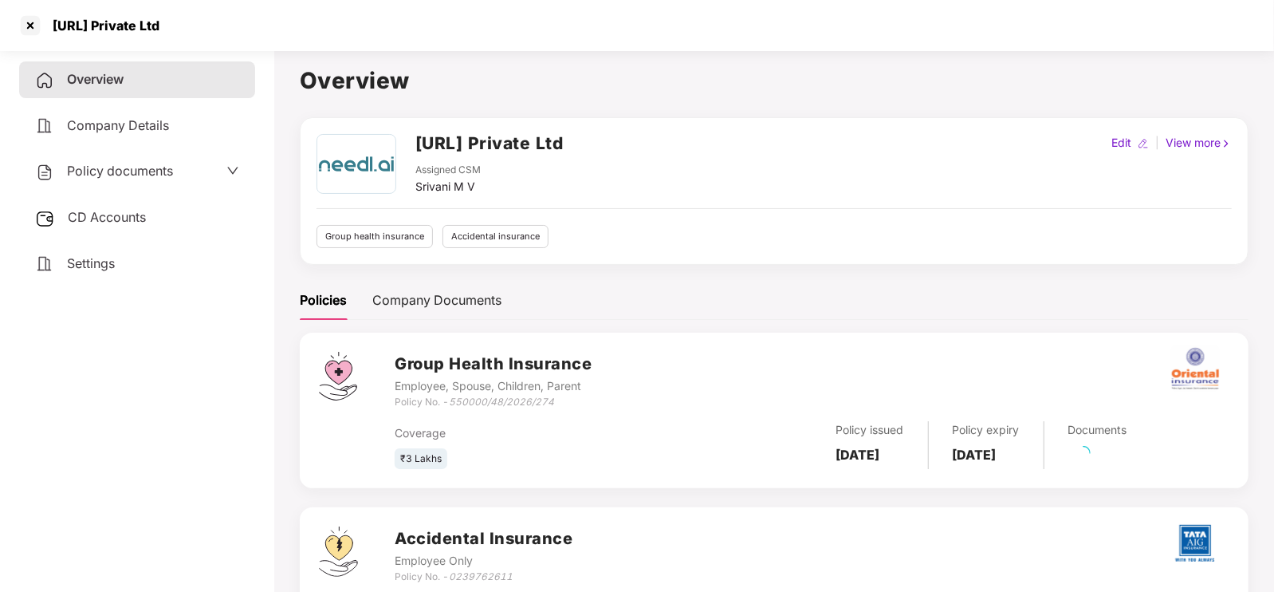
click at [108, 209] on span "CD Accounts" at bounding box center [107, 217] width 78 height 16
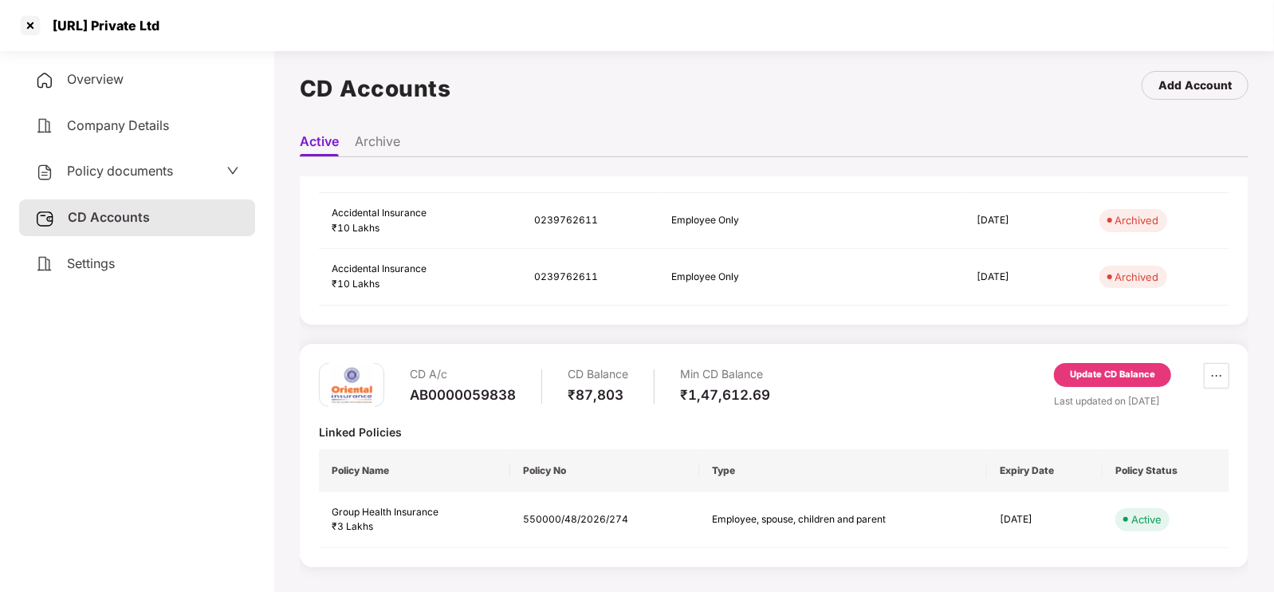
scroll to position [14, 0]
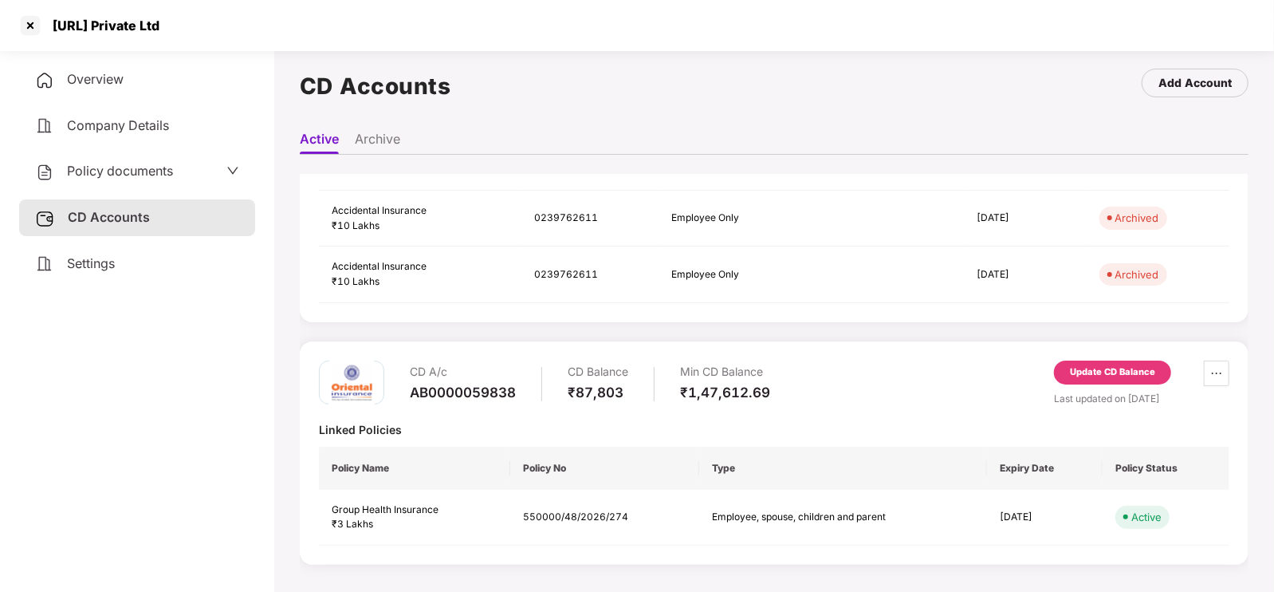
click at [1083, 368] on div "Update CD Balance" at bounding box center [1112, 372] width 85 height 14
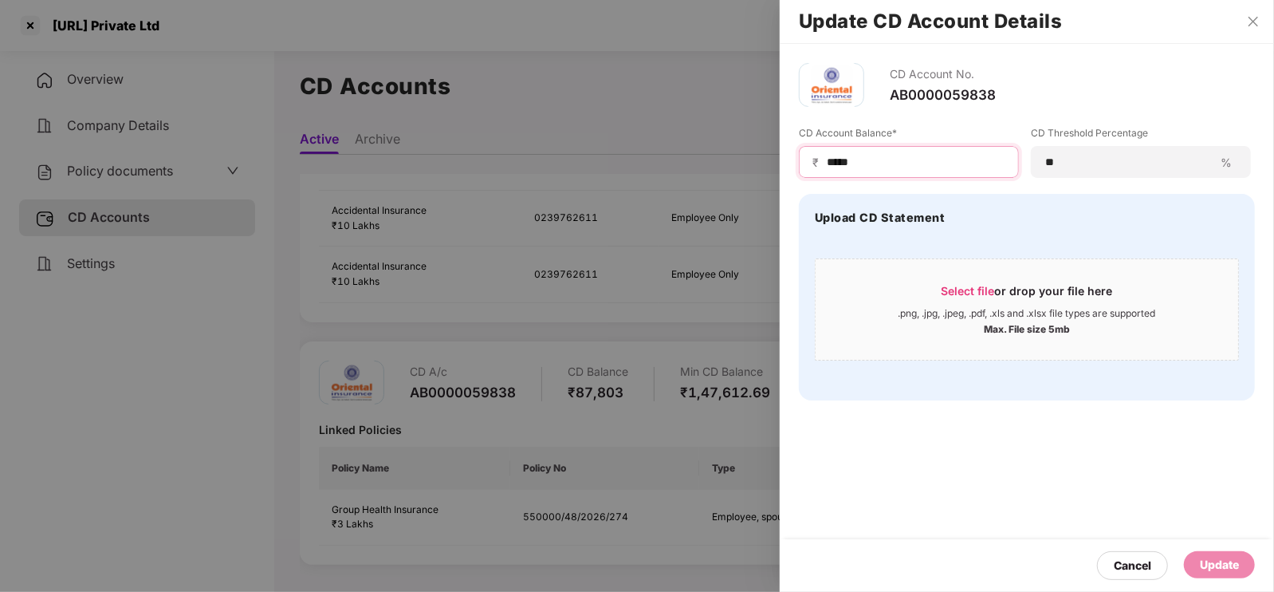
drag, startPoint x: 882, startPoint y: 158, endPoint x: 777, endPoint y: 159, distance: 104.5
click at [777, 159] on div "Update CD Account Details CD Account No. AB0000059838 CD Account Balance* ₹ ***…" at bounding box center [637, 296] width 1274 height 592
type input "******"
click at [1233, 560] on div "Update" at bounding box center [1219, 565] width 39 height 18
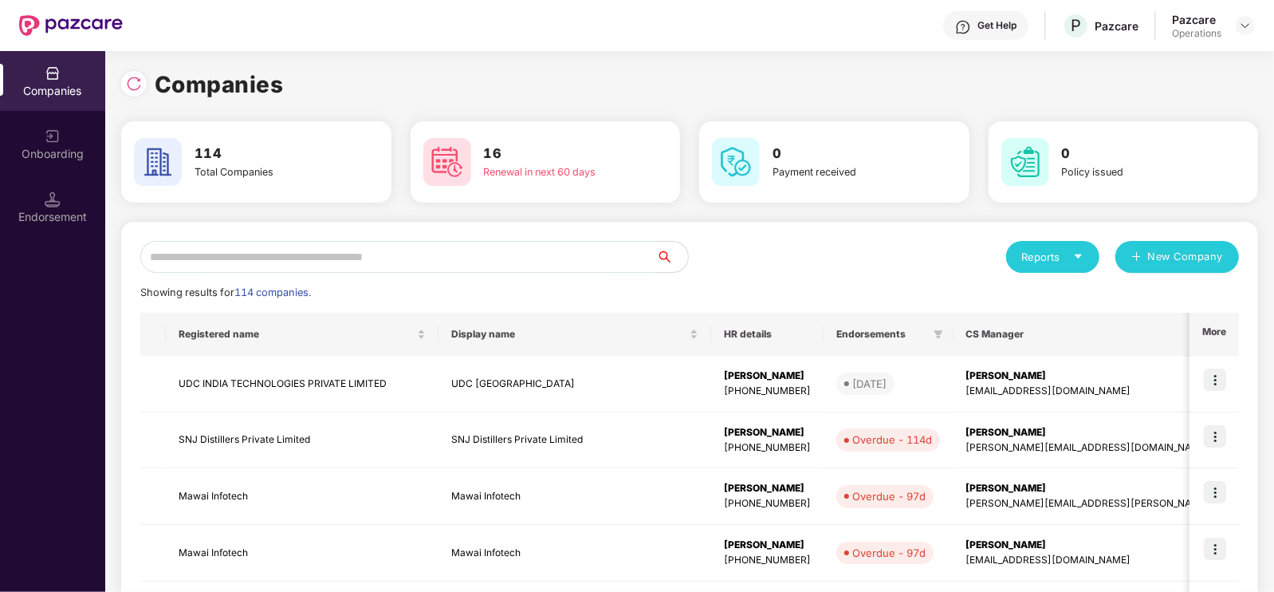
scroll to position [0, 0]
click at [311, 245] on input "text" at bounding box center [398, 257] width 516 height 32
paste input "**********"
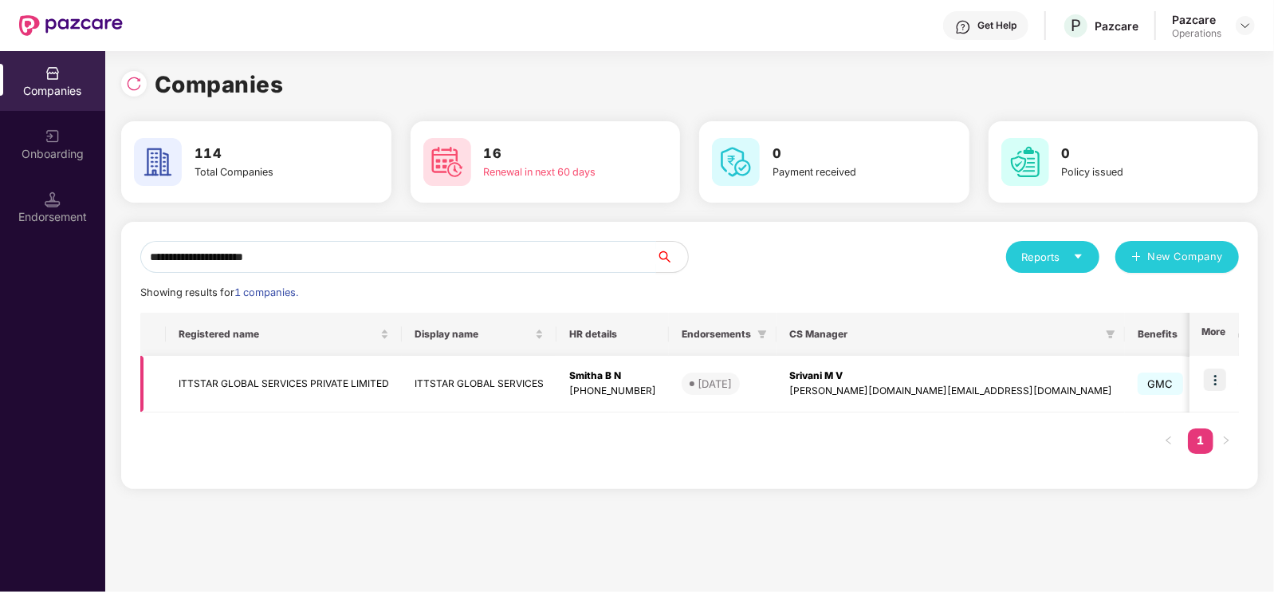
type input "**********"
click at [1216, 375] on img at bounding box center [1215, 379] width 22 height 22
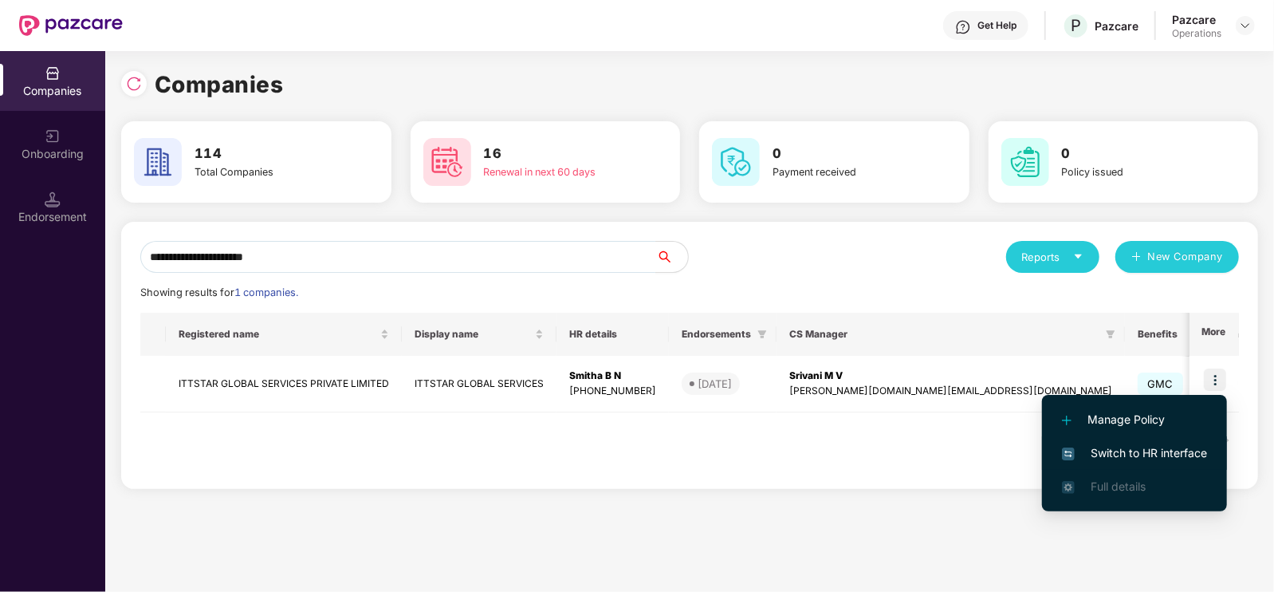
click at [1125, 453] on span "Switch to HR interface" at bounding box center [1134, 453] width 145 height 18
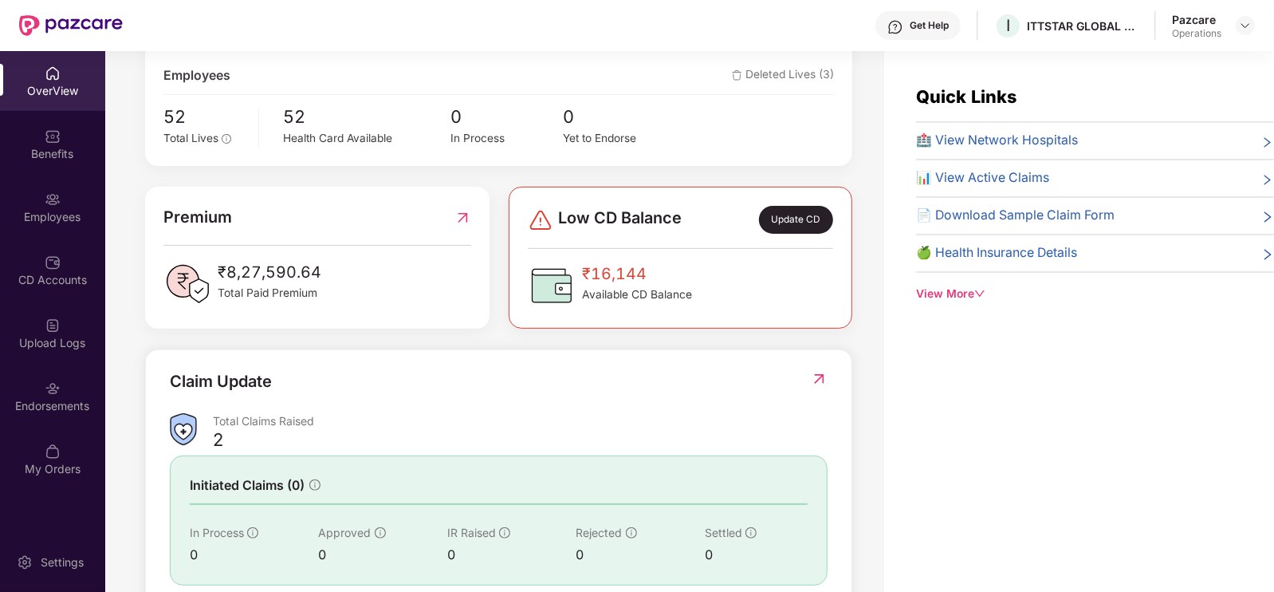
scroll to position [295, 0]
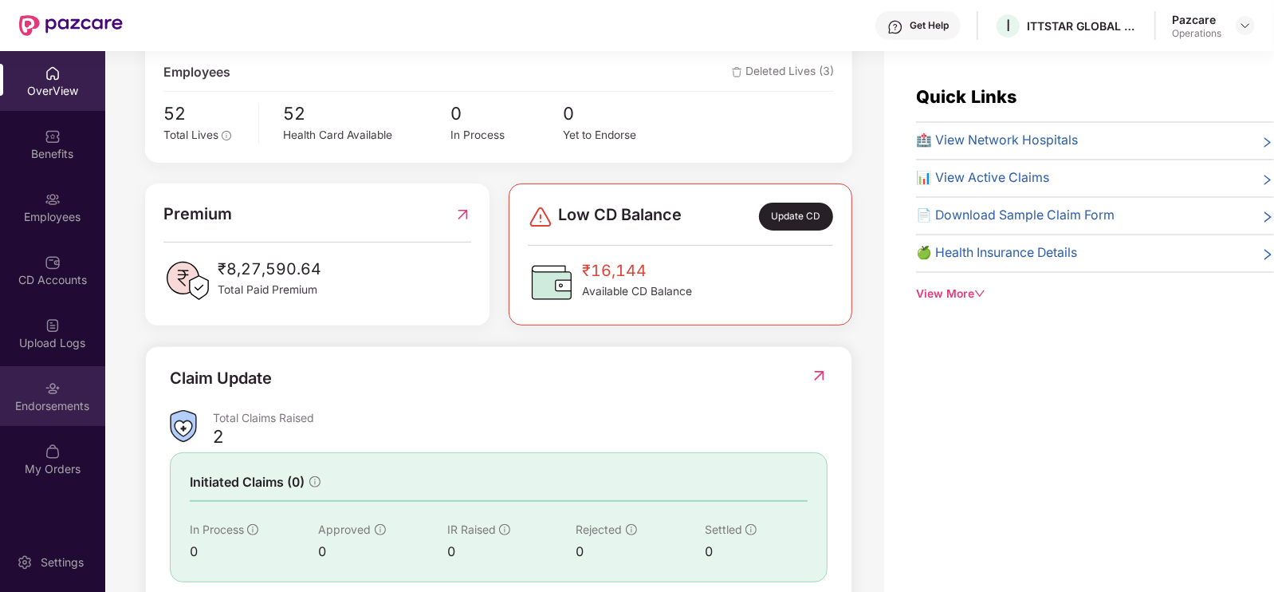
click at [48, 402] on div "Endorsements" at bounding box center [52, 406] width 105 height 16
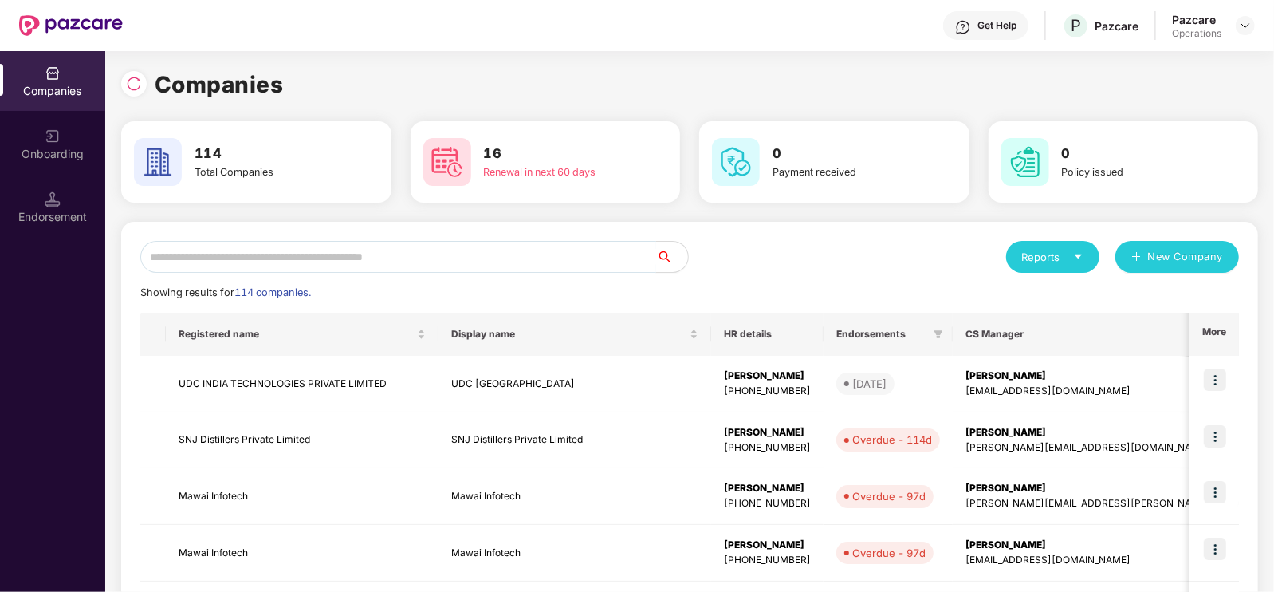
click at [310, 258] on input "text" at bounding box center [398, 257] width 516 height 32
paste input "**********"
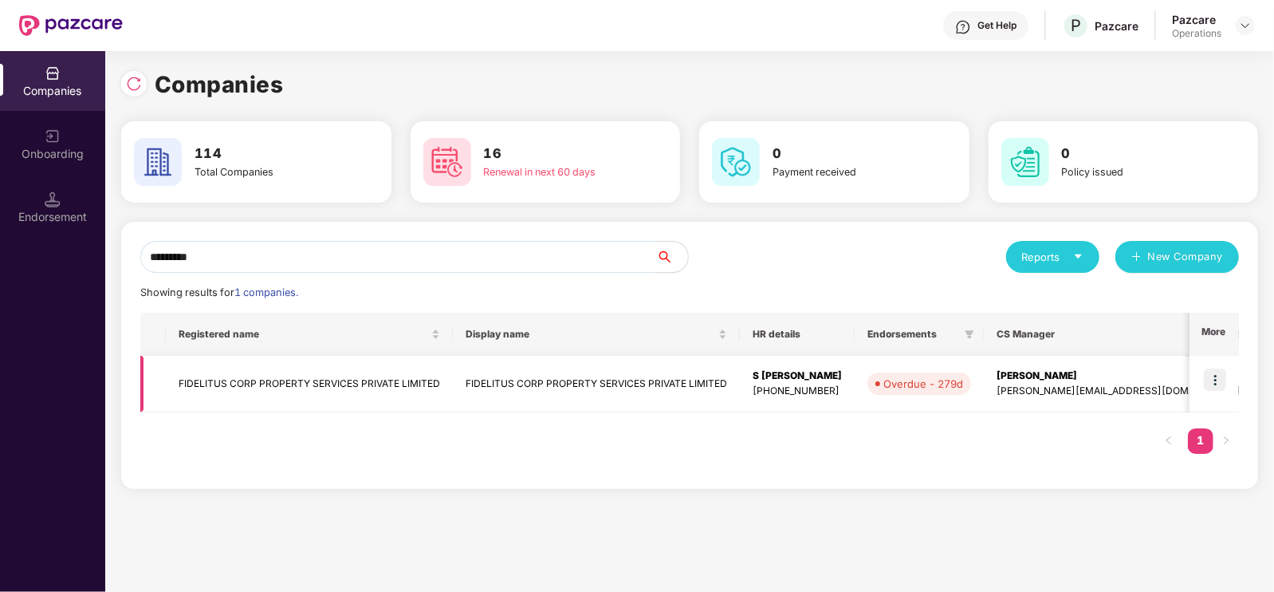
type input "*********"
click at [1217, 383] on img at bounding box center [1215, 379] width 22 height 22
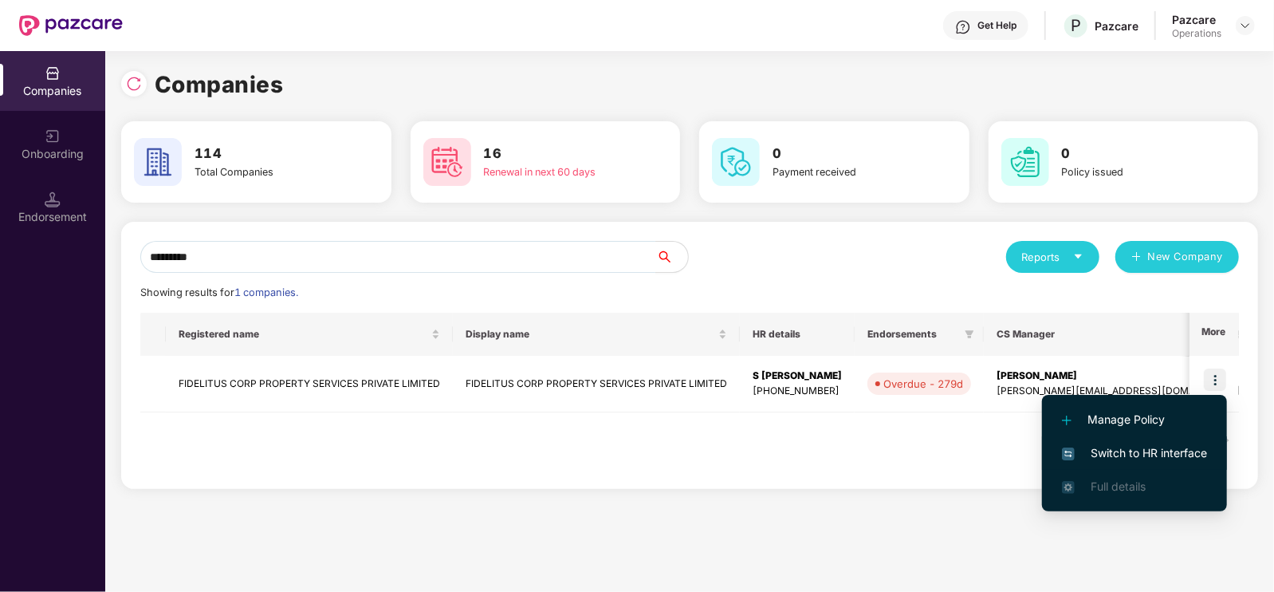
click at [1148, 454] on span "Switch to HR interface" at bounding box center [1134, 453] width 145 height 18
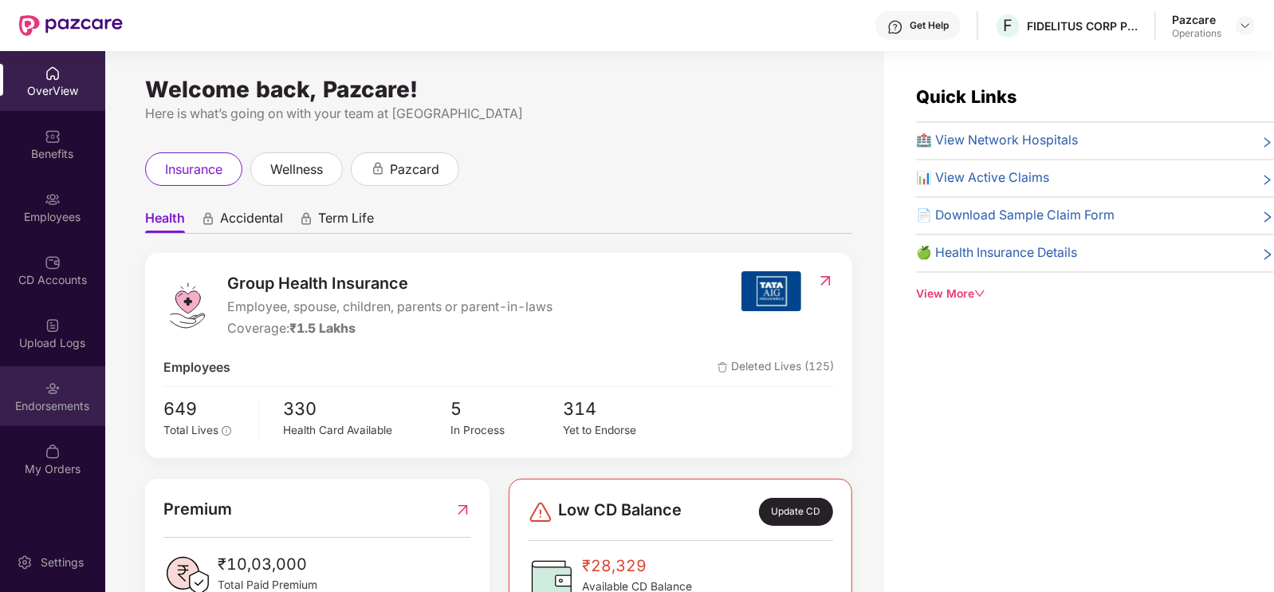
click at [62, 400] on div "Endorsements" at bounding box center [52, 406] width 105 height 16
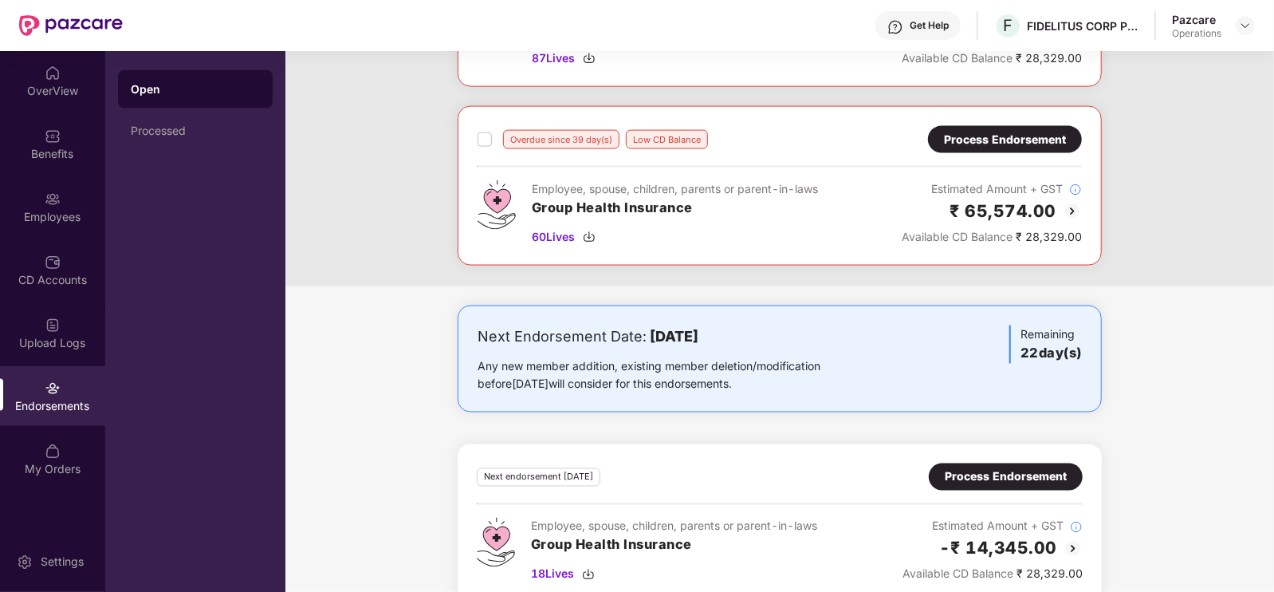
scroll to position [1494, 0]
